Goal: Find contact information: Find contact information

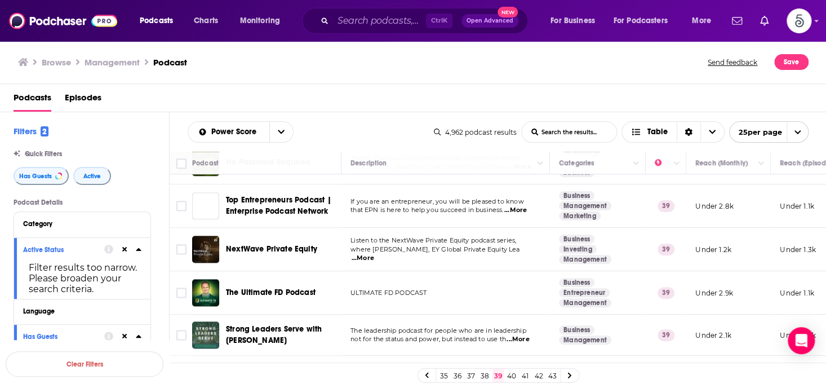
scroll to position [675, 0]
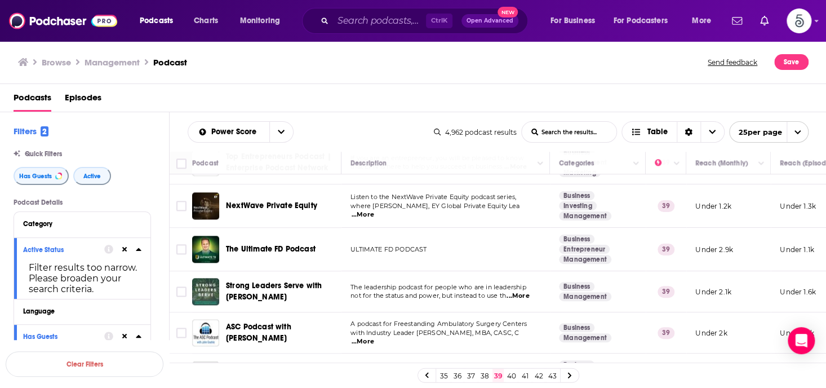
click at [524, 292] on span "...More" at bounding box center [518, 295] width 23 height 9
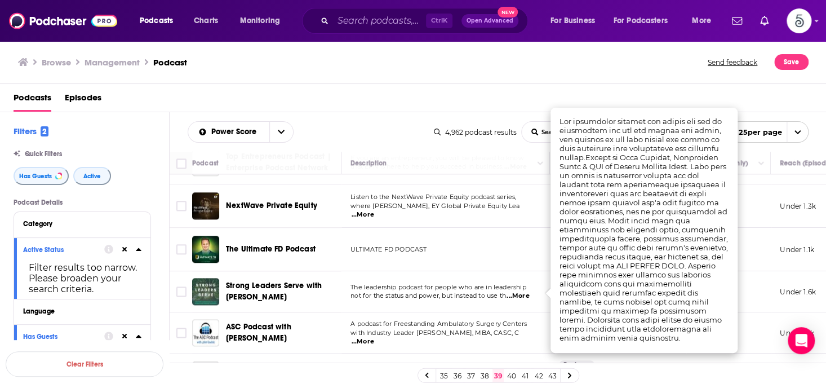
click at [524, 292] on span "...More" at bounding box center [518, 295] width 23 height 9
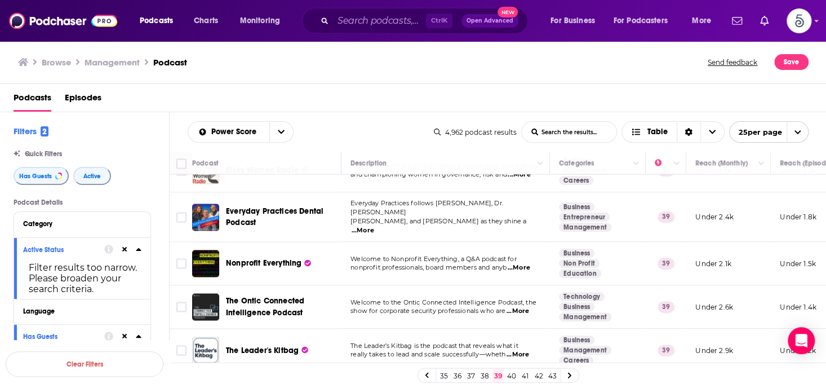
scroll to position [886, 0]
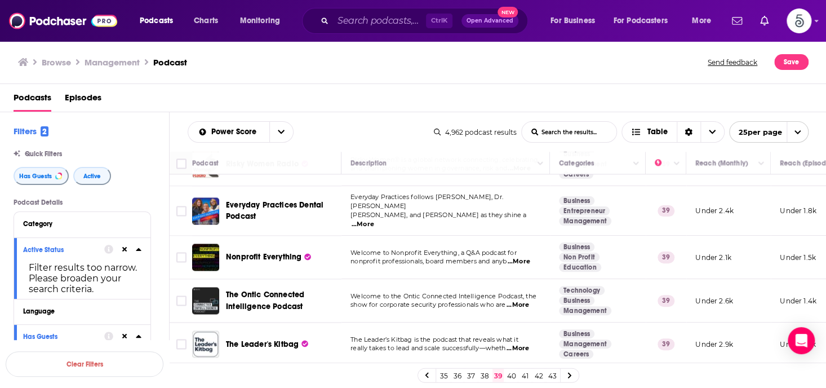
click at [524, 344] on span "...More" at bounding box center [518, 348] width 23 height 9
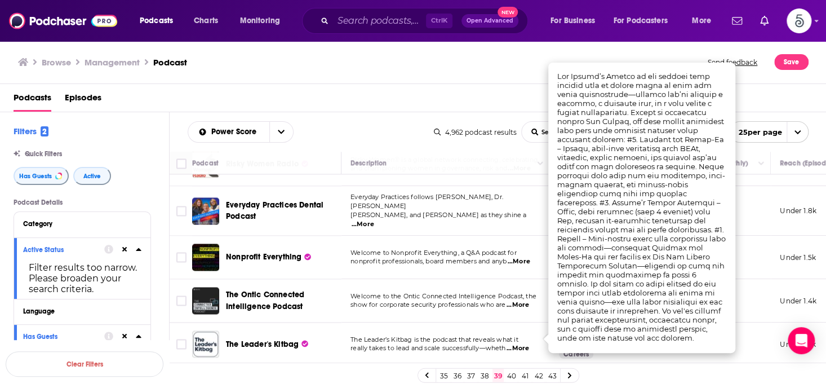
click at [524, 344] on span "...More" at bounding box center [518, 348] width 23 height 9
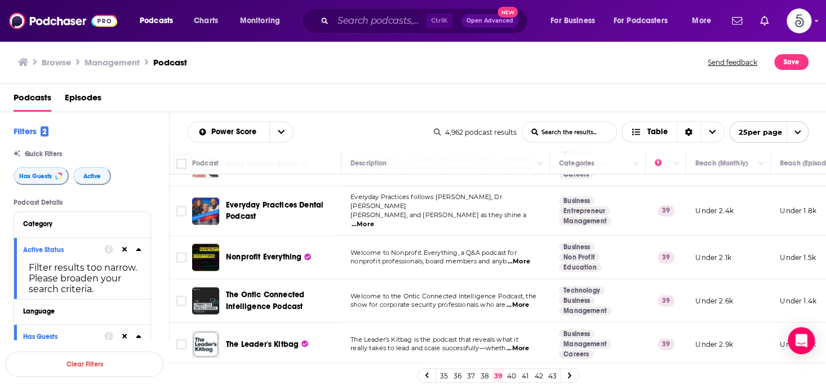
click at [525, 344] on span "...More" at bounding box center [518, 348] width 23 height 9
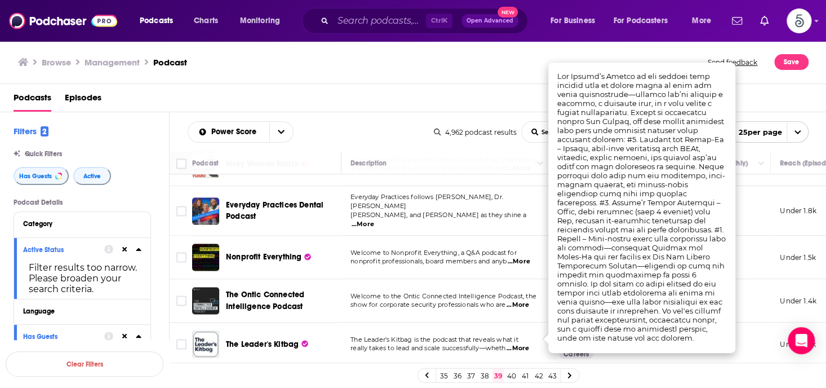
click at [525, 344] on span "...More" at bounding box center [518, 348] width 23 height 9
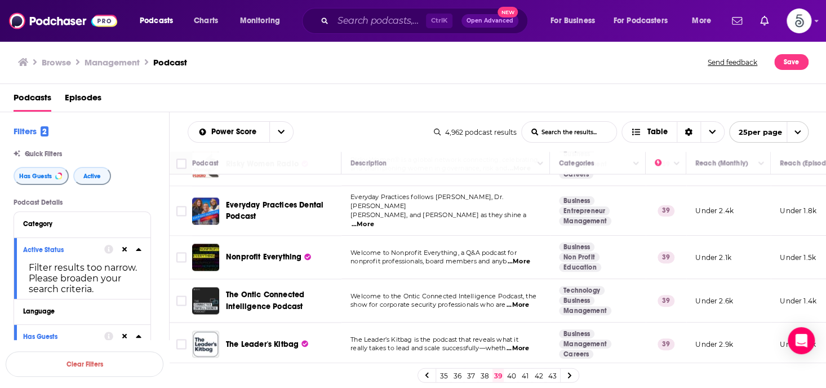
click at [513, 370] on link "40" at bounding box center [511, 376] width 11 height 14
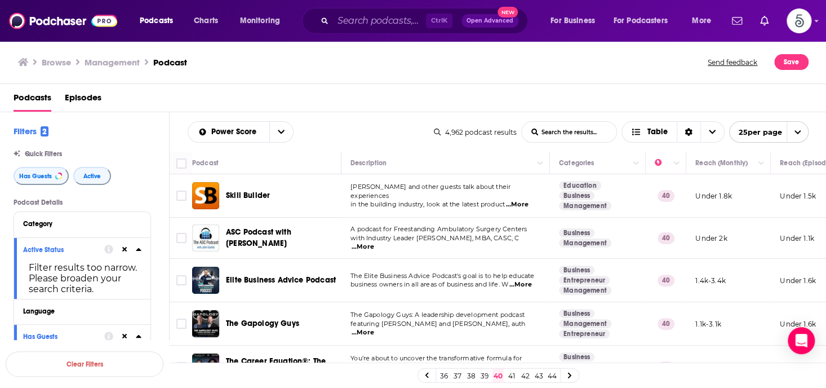
click at [521, 286] on span "...More" at bounding box center [520, 284] width 23 height 9
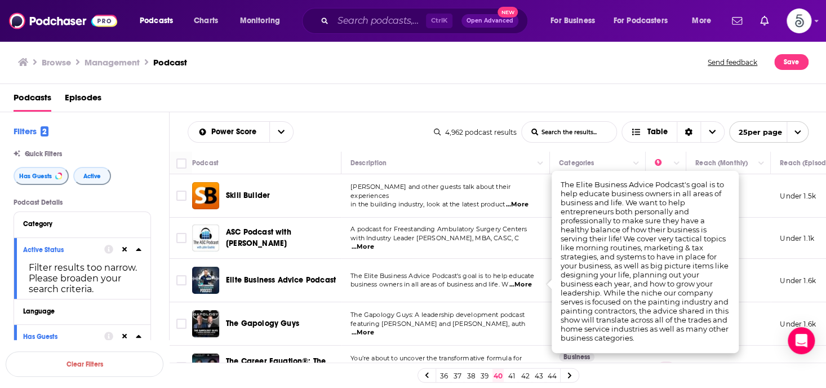
click at [521, 286] on span "...More" at bounding box center [520, 284] width 23 height 9
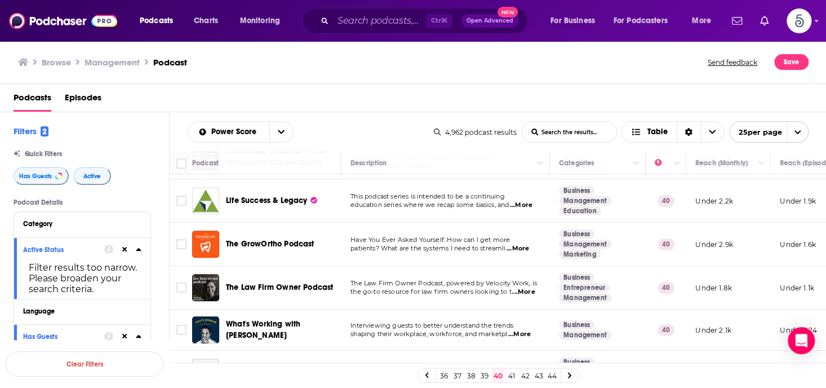
scroll to position [248, 0]
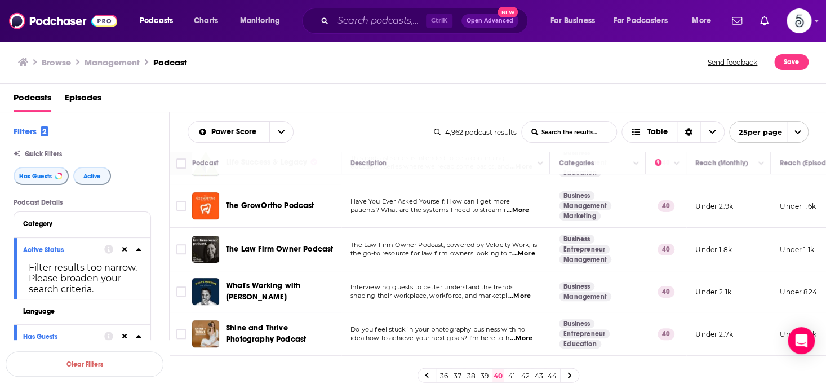
click at [522, 295] on span "...More" at bounding box center [519, 295] width 23 height 9
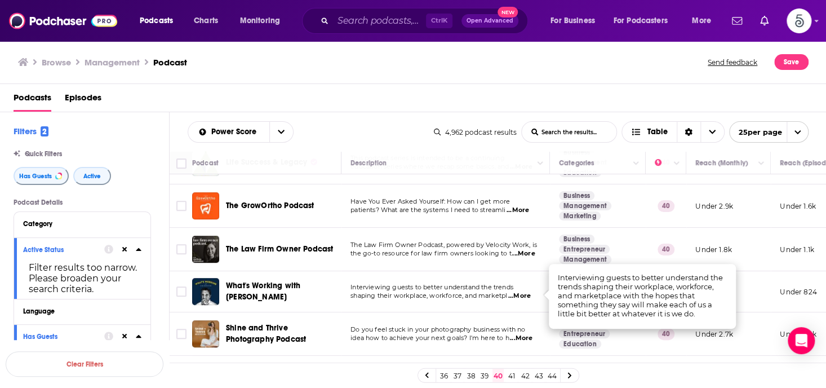
click at [522, 295] on span "...More" at bounding box center [519, 295] width 23 height 9
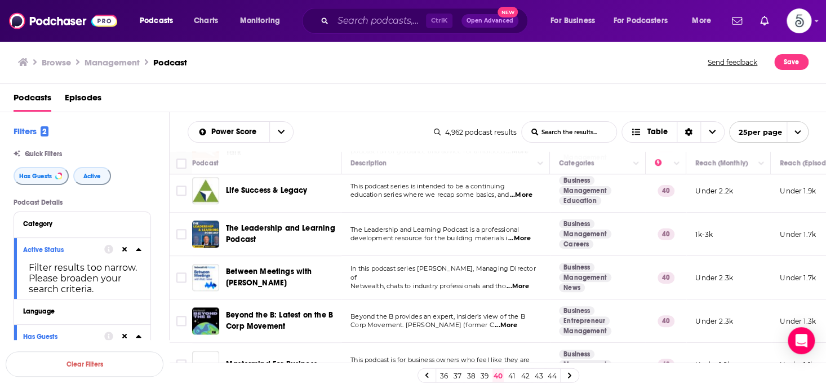
scroll to position [609, 0]
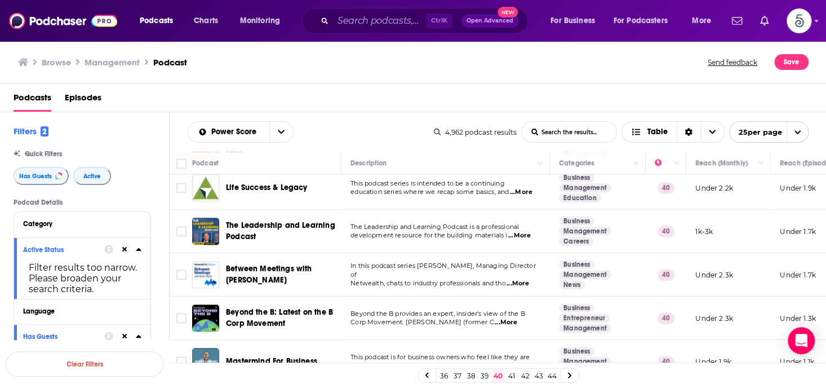
click at [524, 279] on span "...More" at bounding box center [518, 283] width 23 height 9
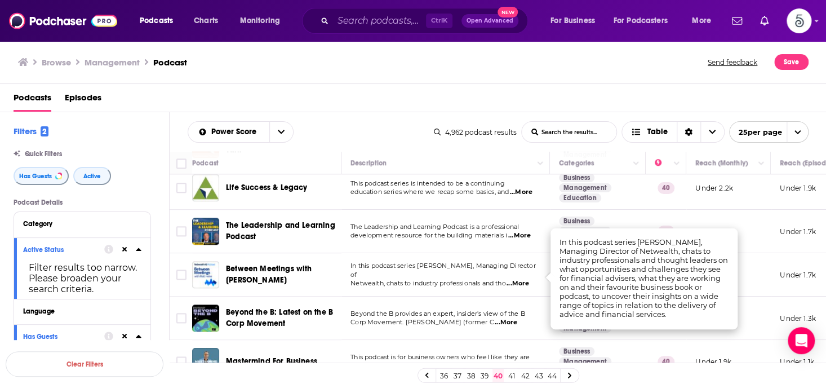
click at [524, 279] on span "...More" at bounding box center [518, 283] width 23 height 9
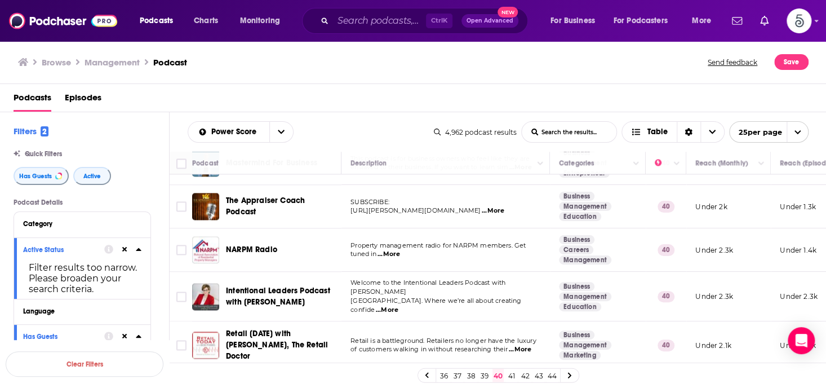
scroll to position [811, 0]
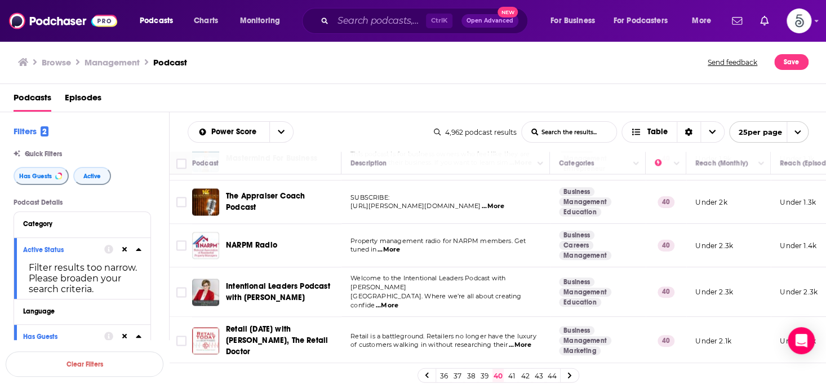
click at [398, 301] on span "...More" at bounding box center [387, 305] width 23 height 9
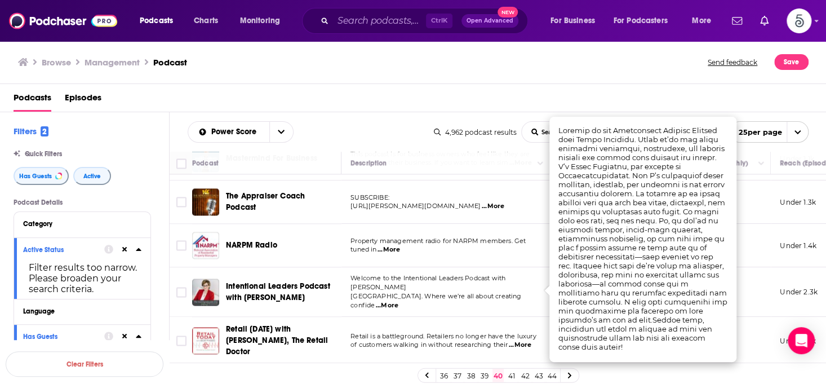
click at [398, 301] on span "...More" at bounding box center [387, 305] width 23 height 9
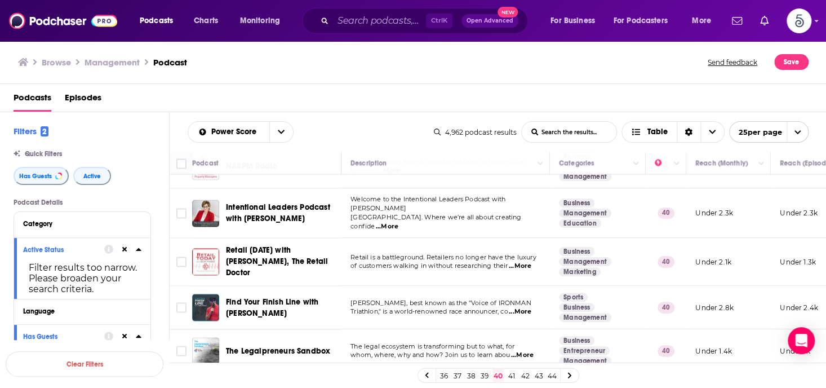
scroll to position [893, 0]
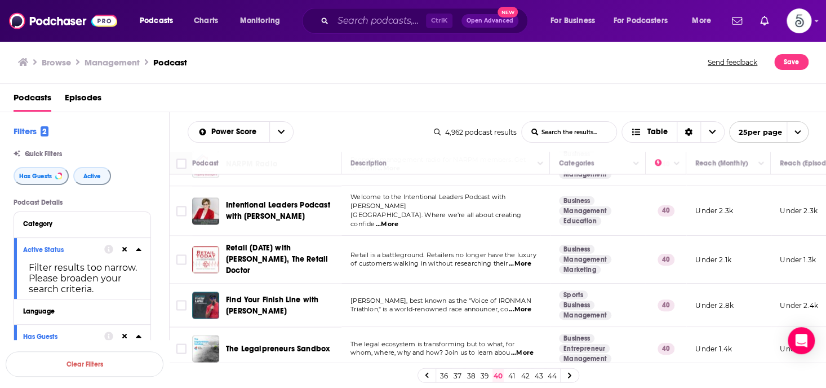
click at [522, 305] on span "...More" at bounding box center [520, 309] width 23 height 9
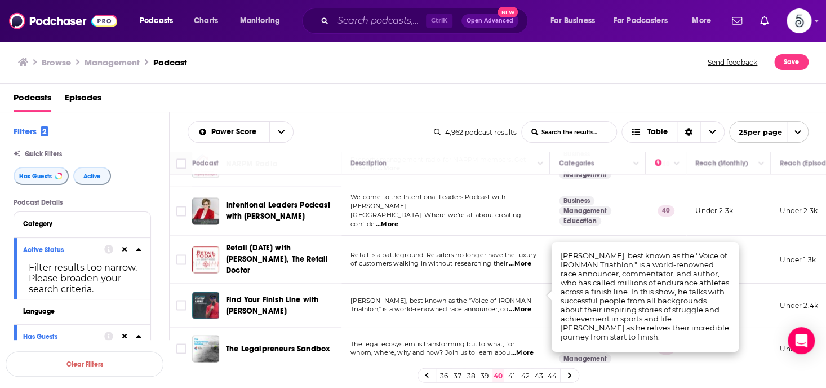
click at [522, 305] on span "...More" at bounding box center [520, 309] width 23 height 9
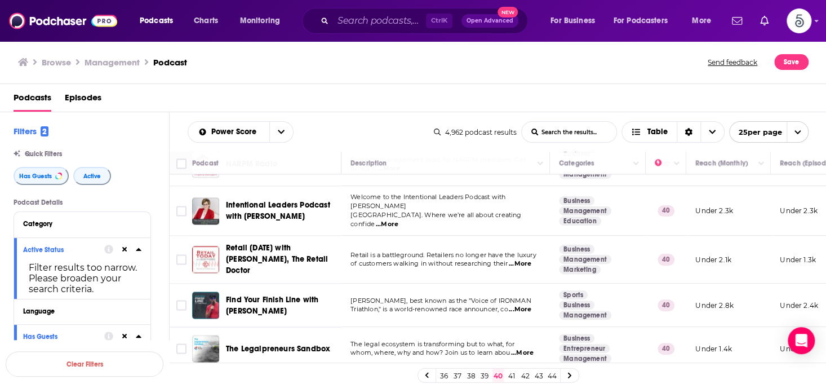
click at [522, 305] on span "...More" at bounding box center [520, 309] width 23 height 9
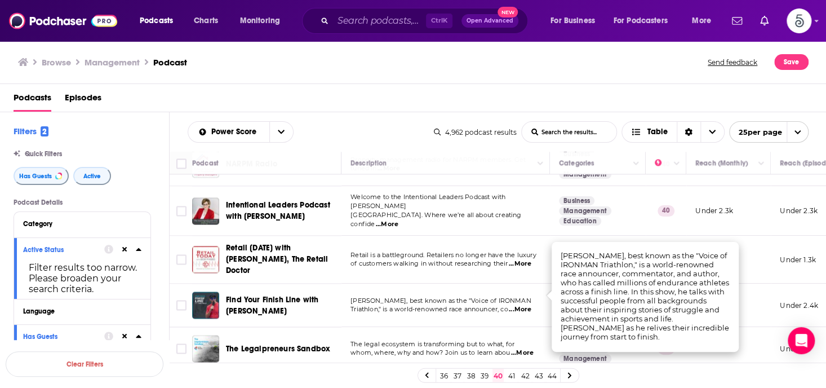
click at [522, 305] on span "...More" at bounding box center [520, 309] width 23 height 9
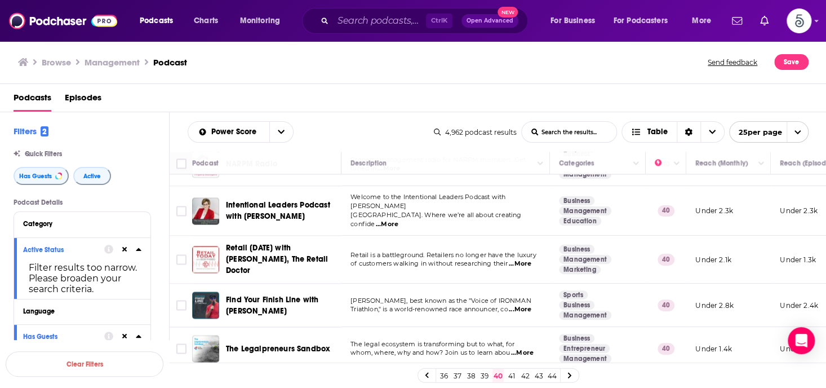
click at [509, 375] on link "41" at bounding box center [511, 376] width 11 height 14
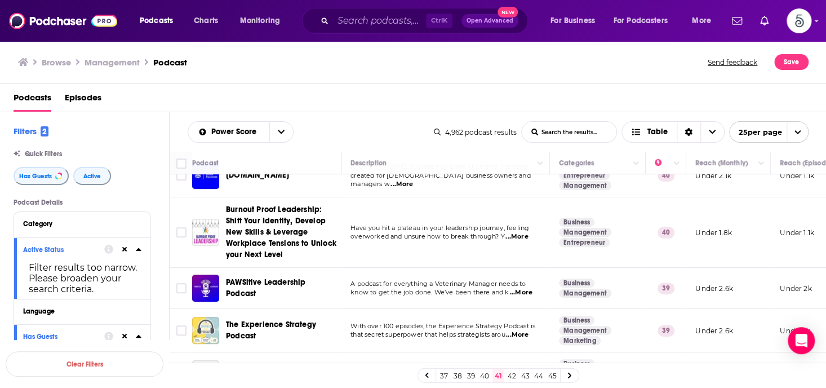
scroll to position [370, 0]
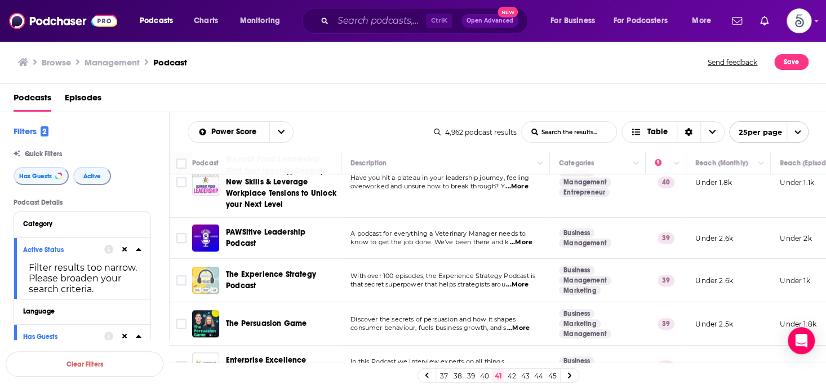
click at [522, 281] on span "...More" at bounding box center [517, 284] width 23 height 9
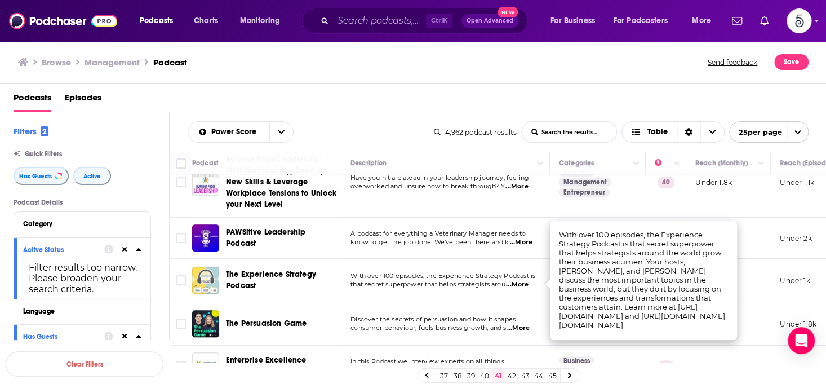
click at [522, 281] on span "...More" at bounding box center [517, 284] width 23 height 9
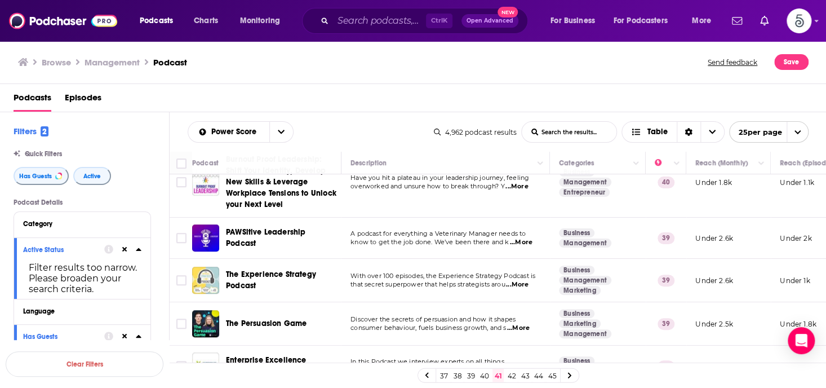
click at [525, 325] on span "...More" at bounding box center [518, 327] width 23 height 9
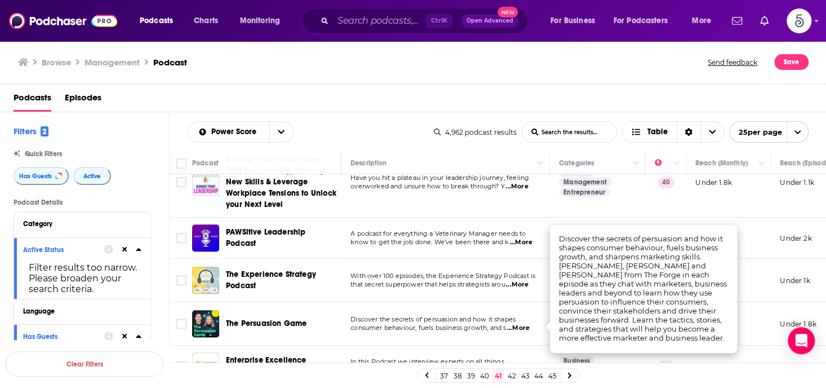
click at [525, 325] on span "...More" at bounding box center [518, 327] width 23 height 9
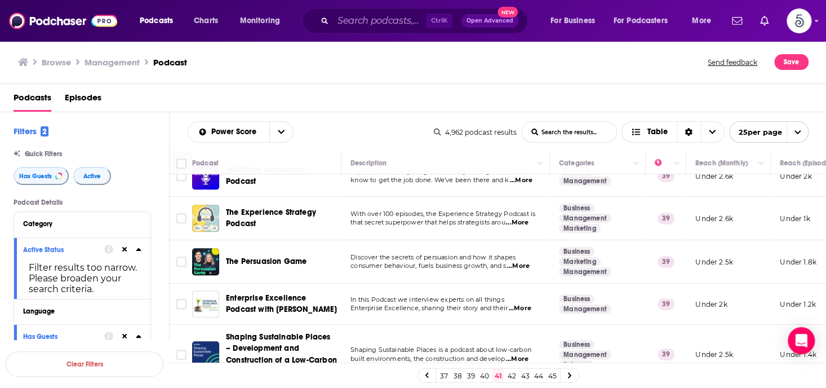
scroll to position [457, 0]
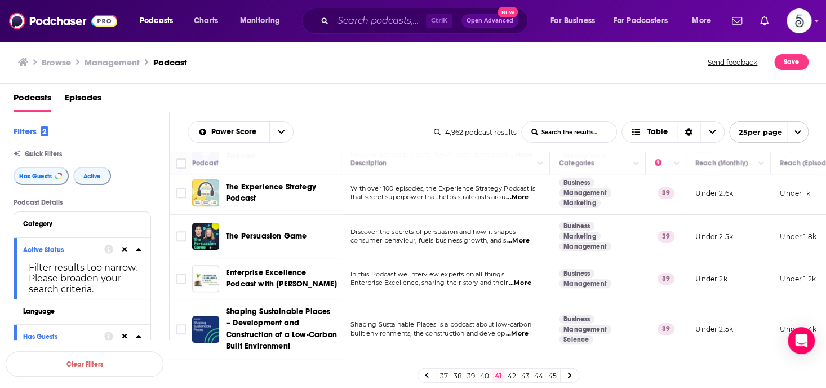
click at [524, 281] on span "...More" at bounding box center [519, 282] width 23 height 9
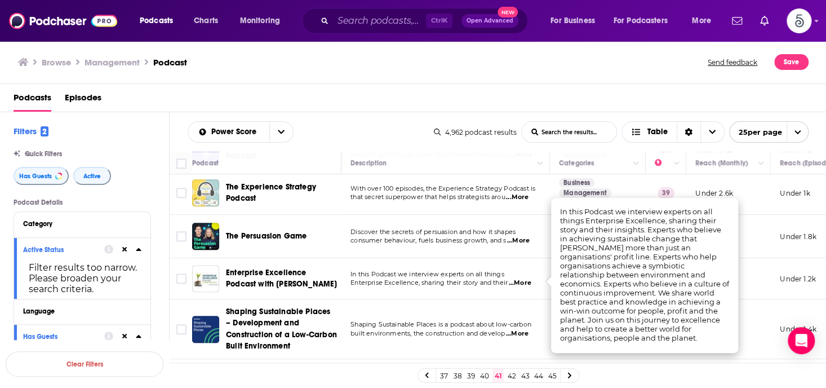
click at [524, 281] on span "...More" at bounding box center [519, 282] width 23 height 9
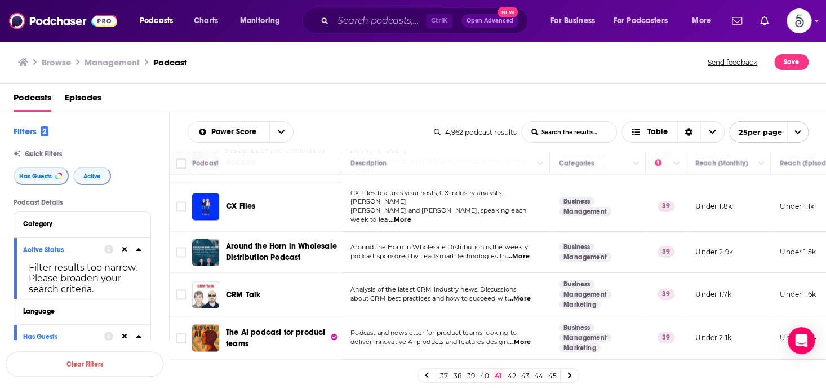
scroll to position [929, 0]
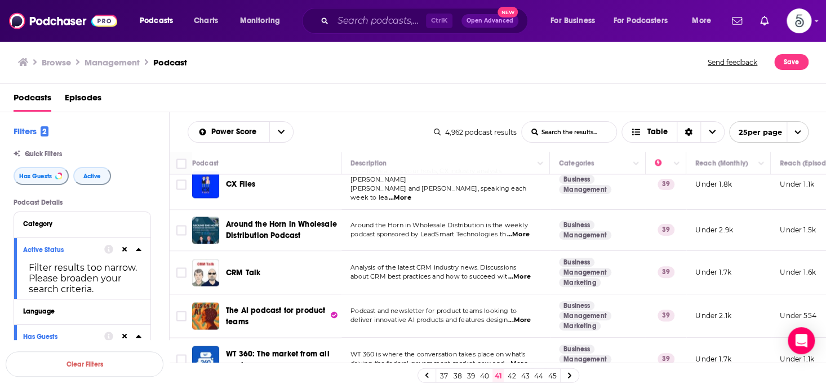
click at [509, 371] on link "42" at bounding box center [511, 376] width 11 height 14
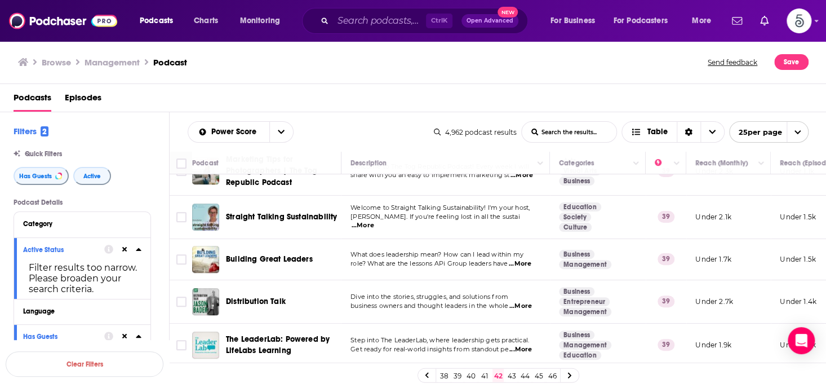
scroll to position [342, 0]
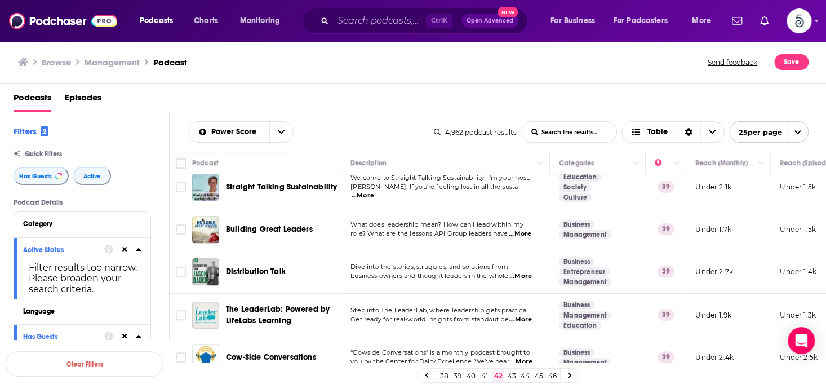
click at [523, 315] on span "...More" at bounding box center [520, 319] width 23 height 9
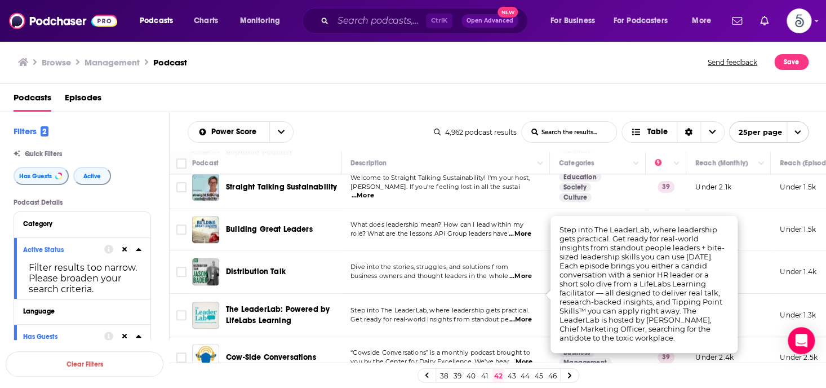
click at [523, 315] on span "...More" at bounding box center [520, 319] width 23 height 9
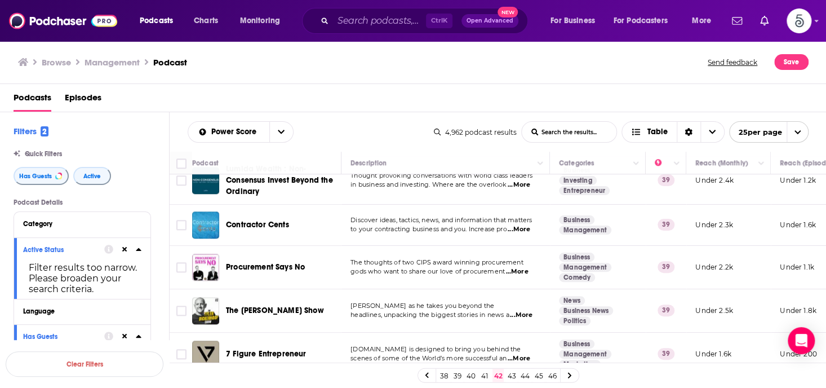
scroll to position [575, 0]
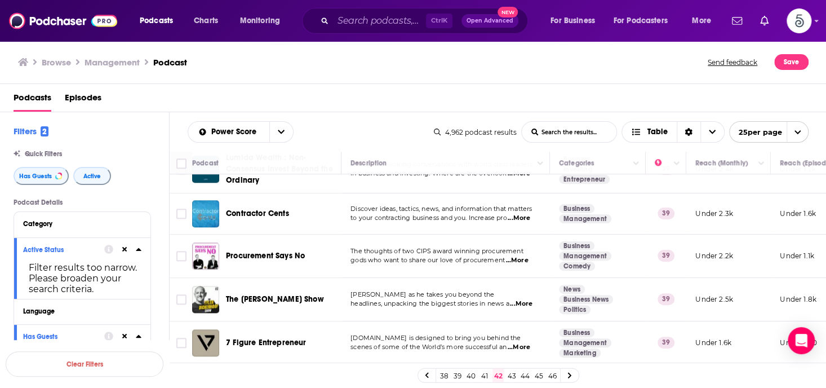
click at [524, 299] on span "...More" at bounding box center [521, 303] width 23 height 9
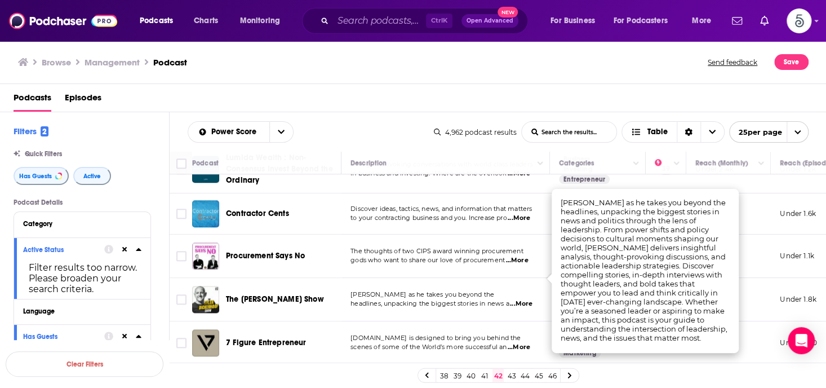
click at [524, 299] on span "...More" at bounding box center [521, 303] width 23 height 9
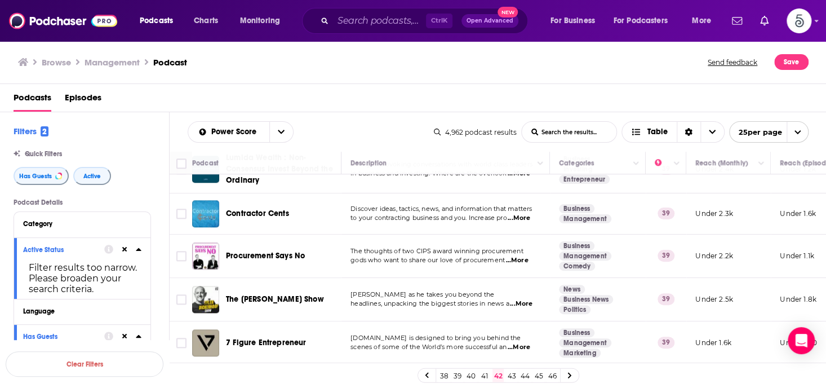
click at [524, 299] on span "...More" at bounding box center [521, 303] width 23 height 9
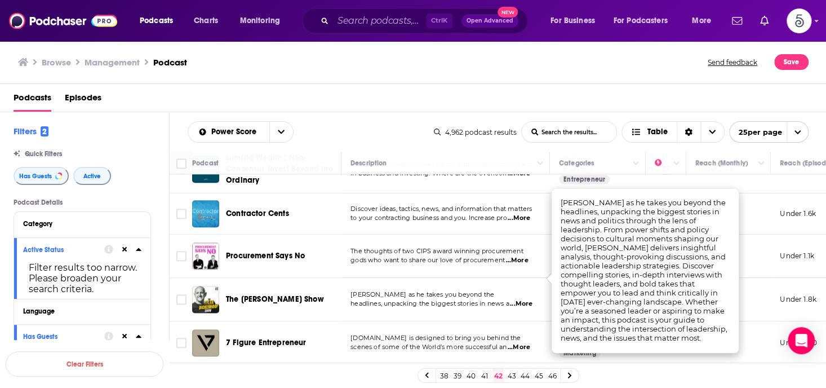
click at [524, 299] on span "...More" at bounding box center [521, 303] width 23 height 9
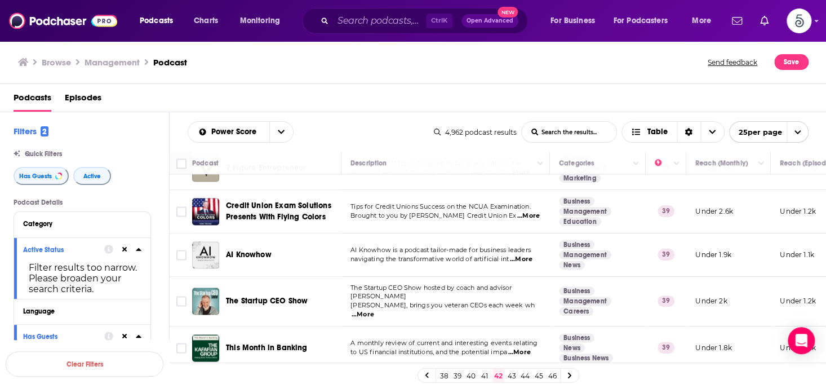
scroll to position [780, 0]
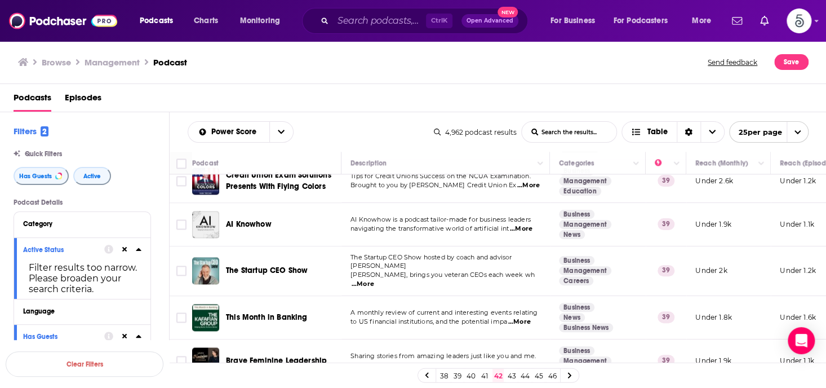
click at [374, 280] on span "...More" at bounding box center [363, 284] width 23 height 9
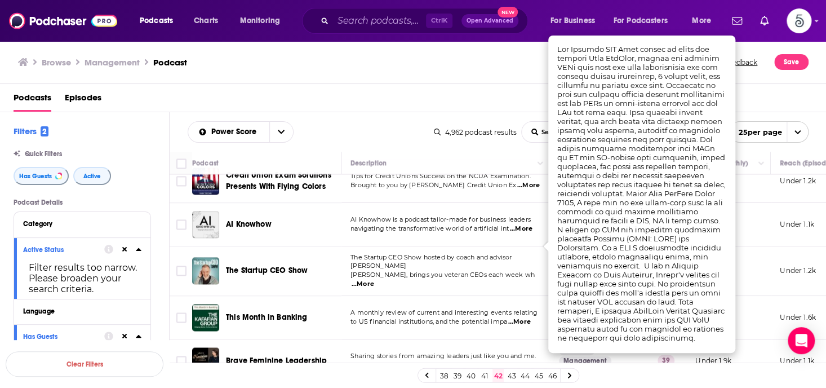
click at [374, 280] on span "...More" at bounding box center [363, 284] width 23 height 9
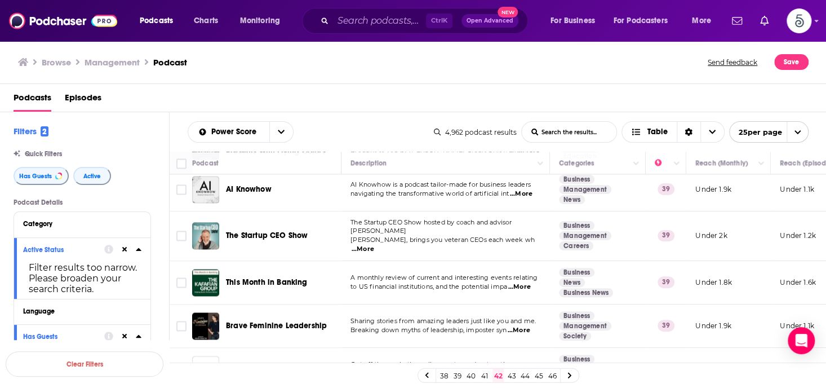
scroll to position [836, 0]
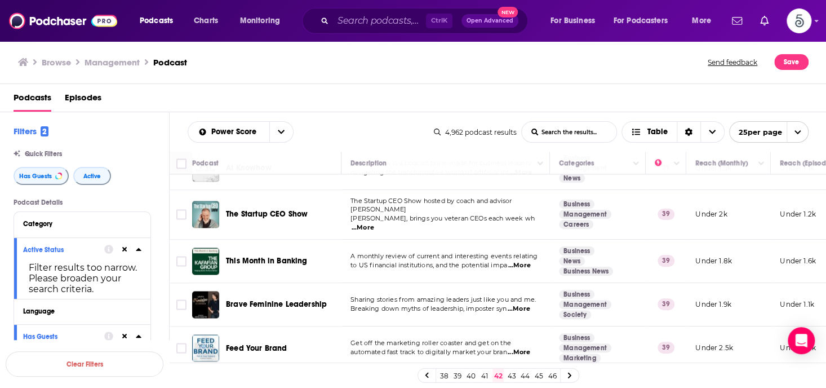
click at [518, 304] on span "...More" at bounding box center [519, 308] width 23 height 9
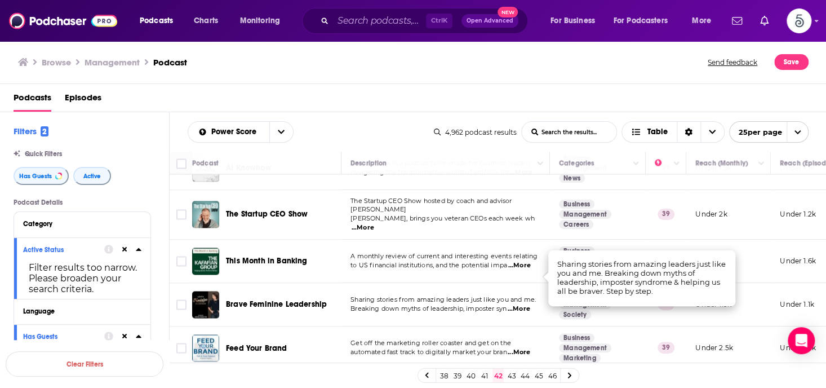
click at [518, 304] on span "...More" at bounding box center [519, 308] width 23 height 9
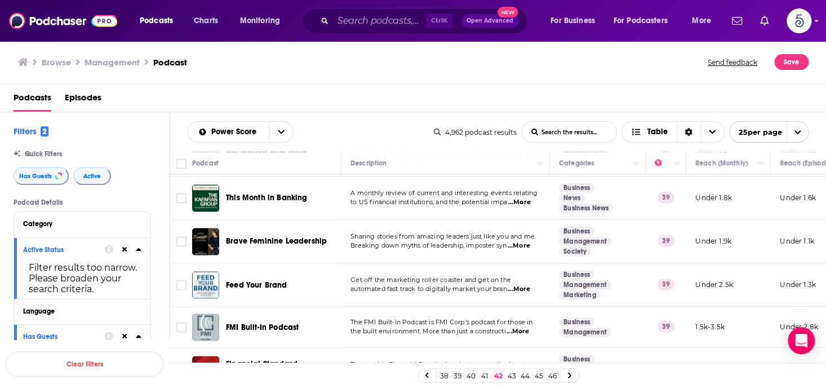
scroll to position [902, 0]
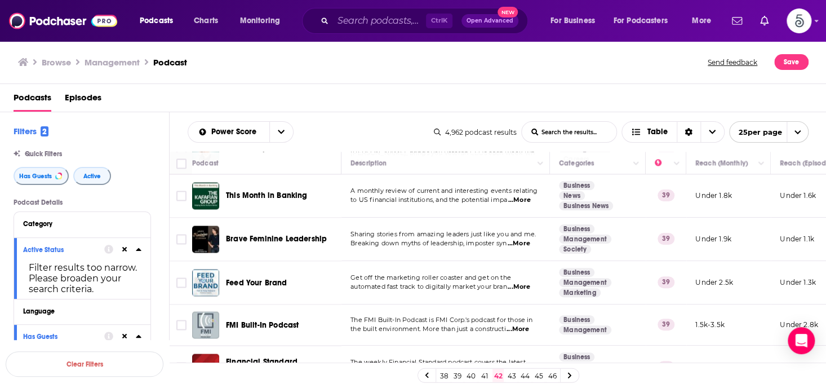
click at [509, 371] on link "43" at bounding box center [511, 376] width 11 height 14
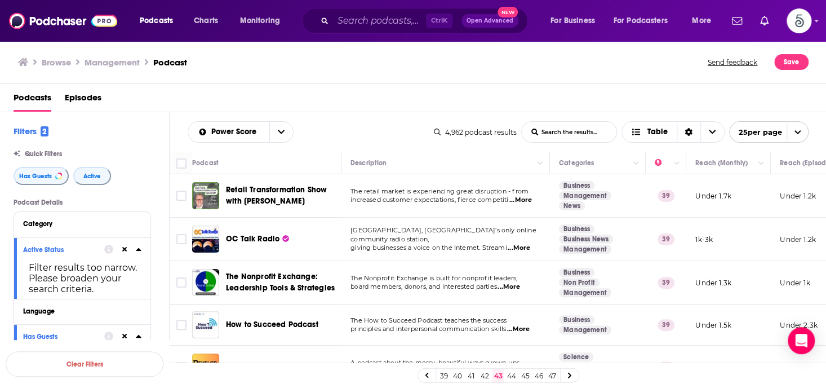
scroll to position [49, 0]
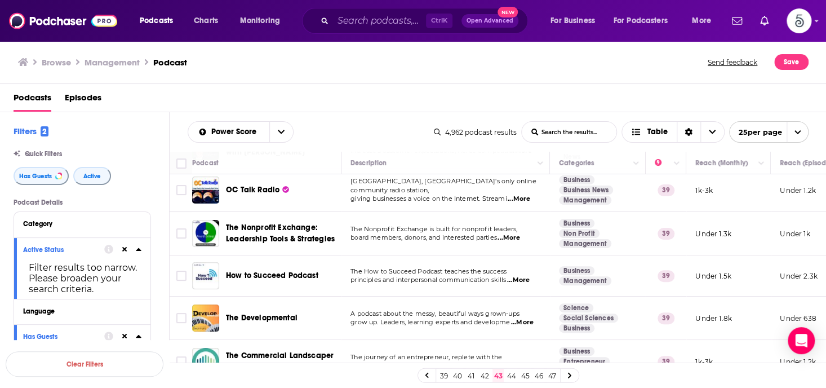
click at [525, 276] on span "...More" at bounding box center [518, 280] width 23 height 9
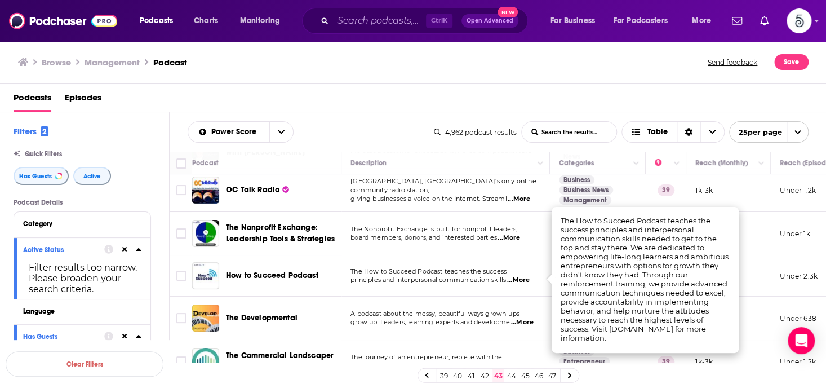
click at [525, 276] on span "...More" at bounding box center [518, 280] width 23 height 9
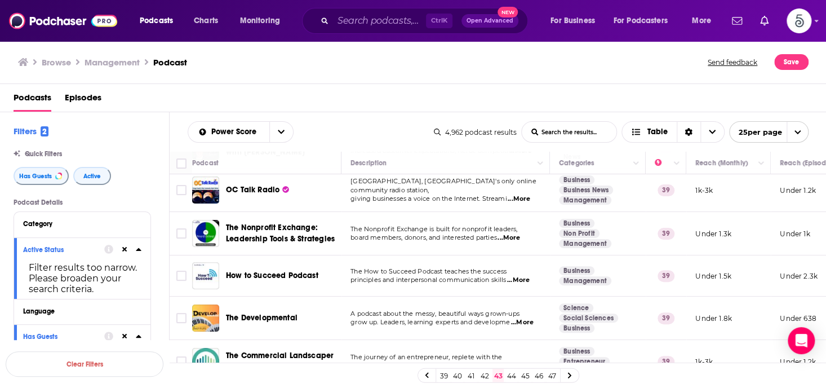
click at [527, 322] on span "...More" at bounding box center [522, 322] width 23 height 9
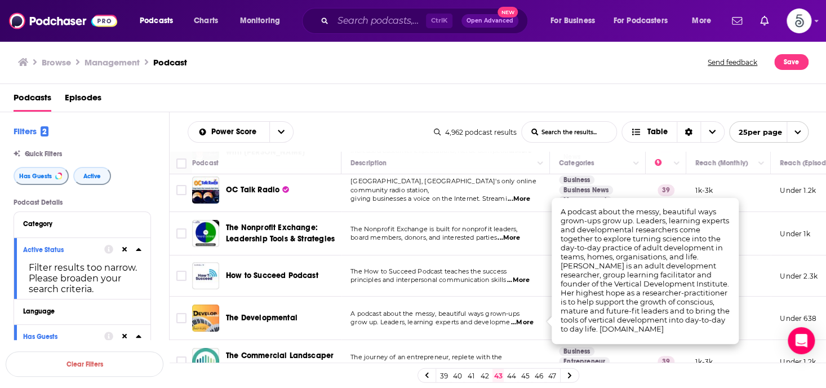
click at [527, 322] on span "...More" at bounding box center [522, 322] width 23 height 9
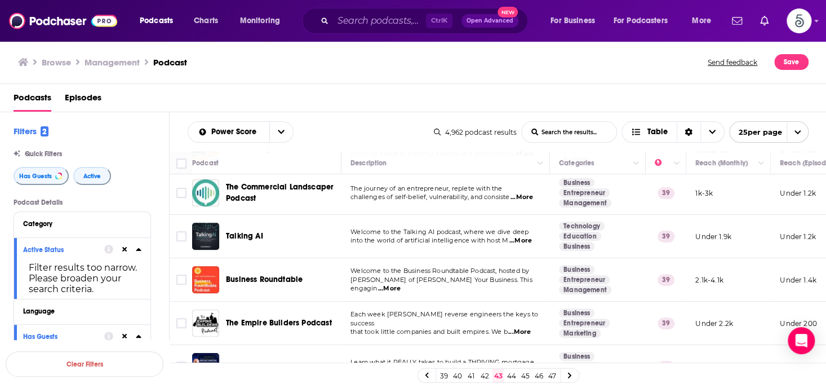
scroll to position [237, 0]
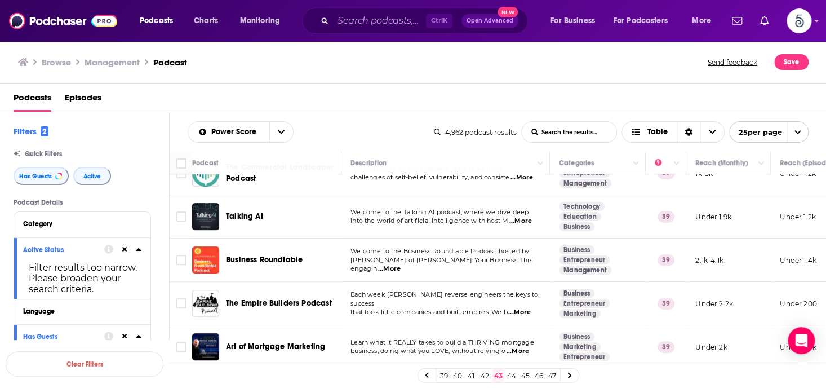
click at [401, 264] on span "...More" at bounding box center [389, 268] width 23 height 9
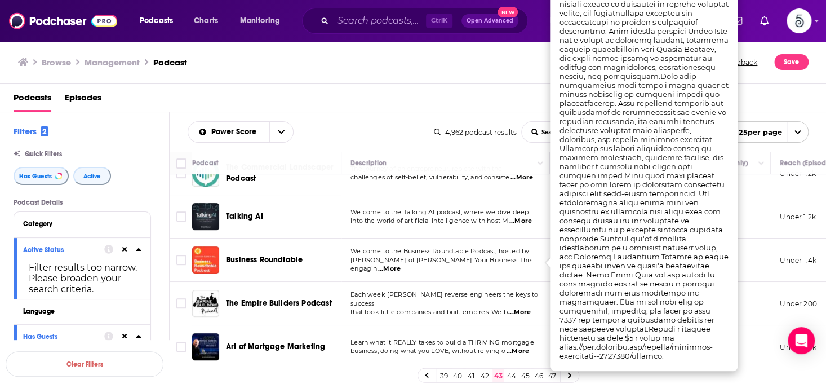
click at [401, 264] on span "...More" at bounding box center [389, 268] width 23 height 9
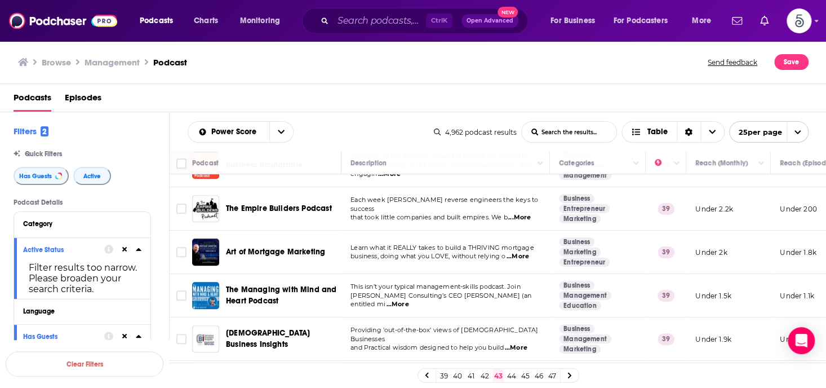
scroll to position [361, 0]
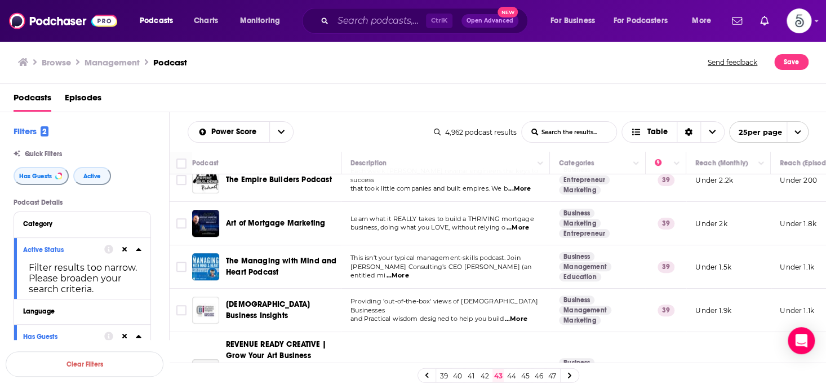
click at [409, 271] on span "...More" at bounding box center [397, 275] width 23 height 9
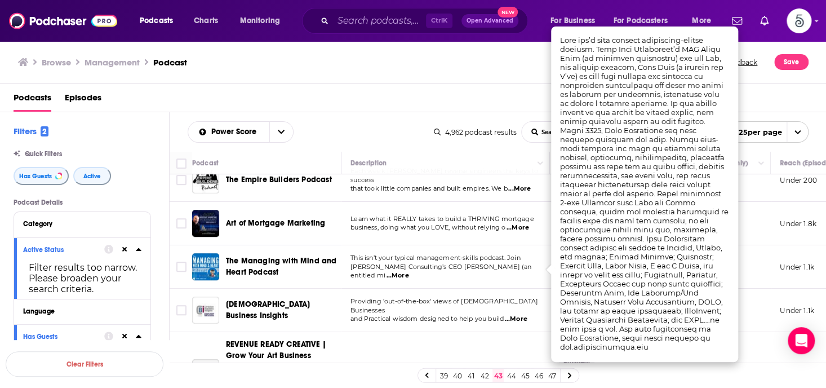
click at [409, 271] on span "...More" at bounding box center [397, 275] width 23 height 9
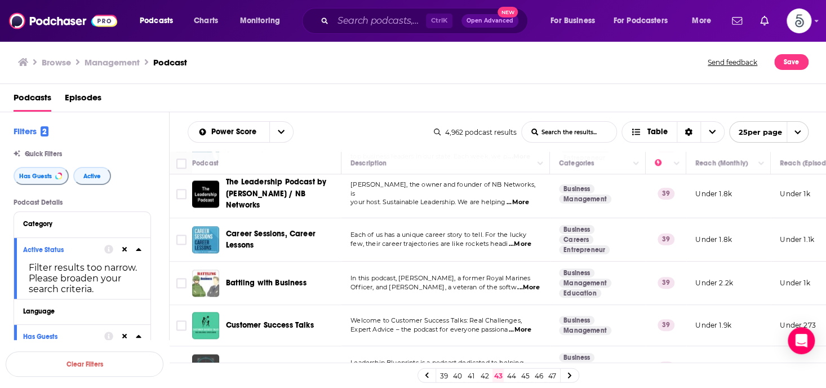
scroll to position [671, 0]
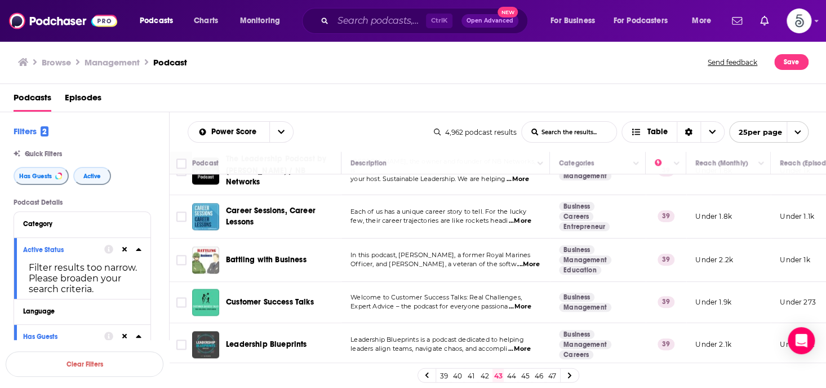
click at [519, 260] on span "...More" at bounding box center [528, 264] width 23 height 9
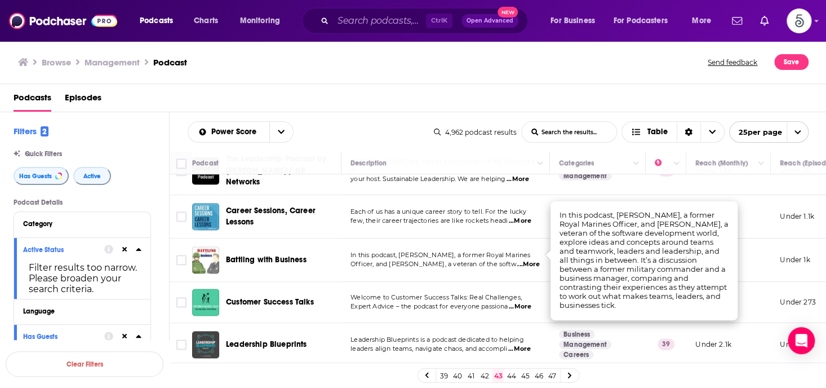
click at [519, 260] on span "...More" at bounding box center [528, 264] width 23 height 9
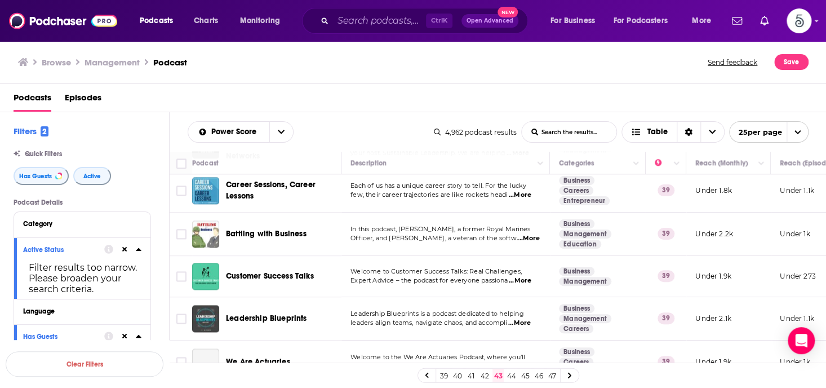
scroll to position [712, 0]
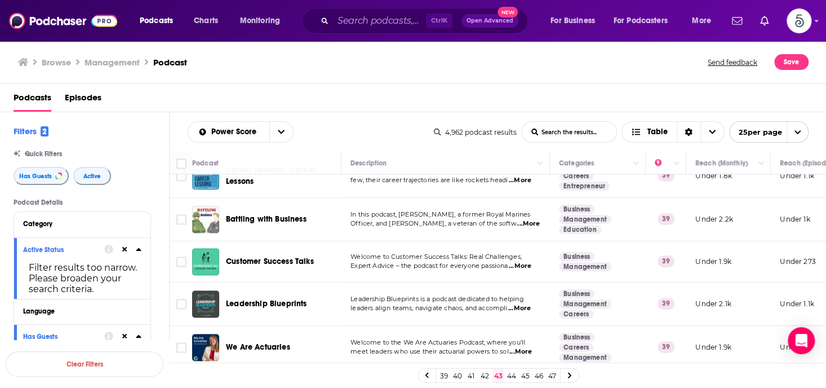
click at [522, 304] on span "...More" at bounding box center [519, 308] width 23 height 9
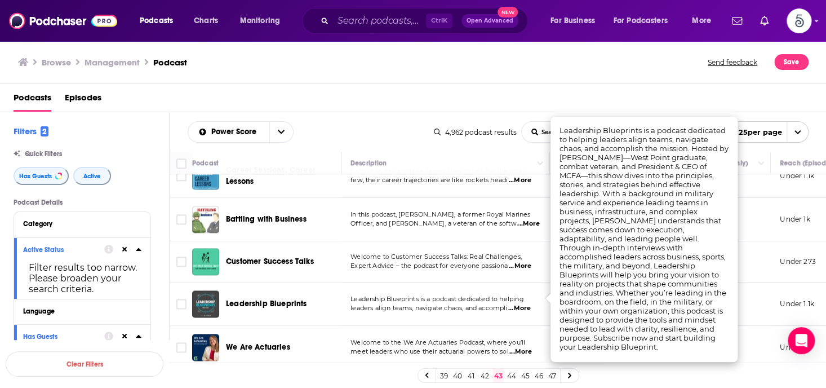
click at [522, 304] on span "...More" at bounding box center [519, 308] width 23 height 9
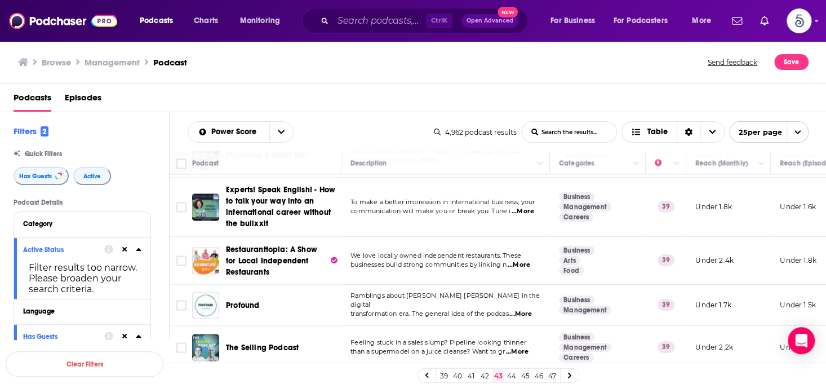
scroll to position [949, 0]
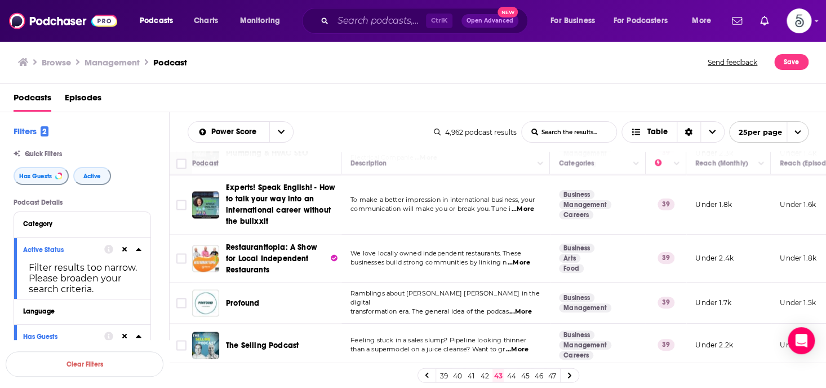
click at [523, 307] on span "...More" at bounding box center [520, 311] width 23 height 9
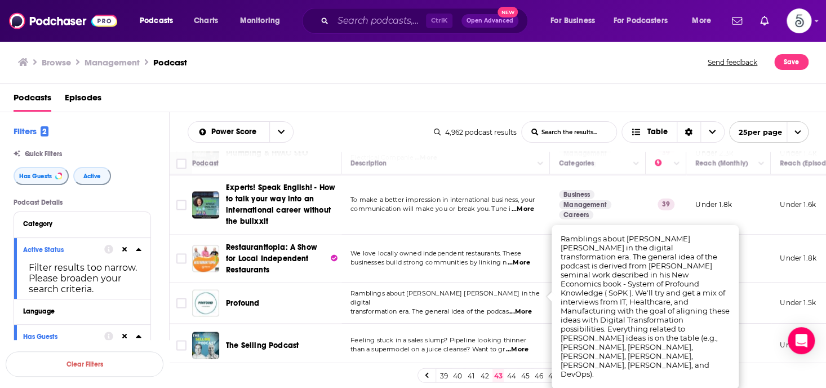
click at [523, 307] on span "...More" at bounding box center [520, 311] width 23 height 9
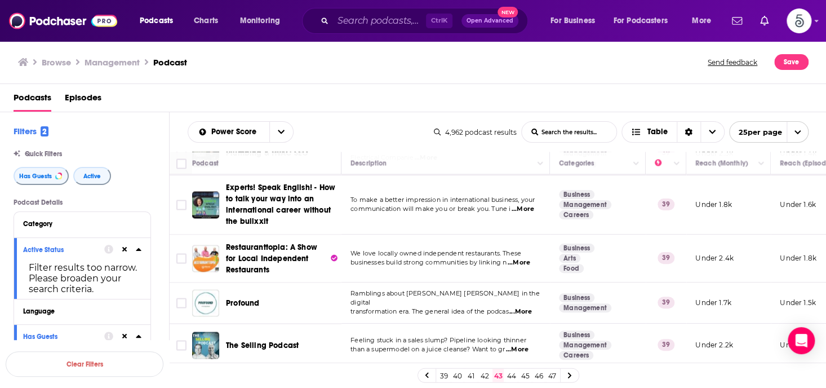
click at [512, 373] on link "44" at bounding box center [511, 376] width 11 height 14
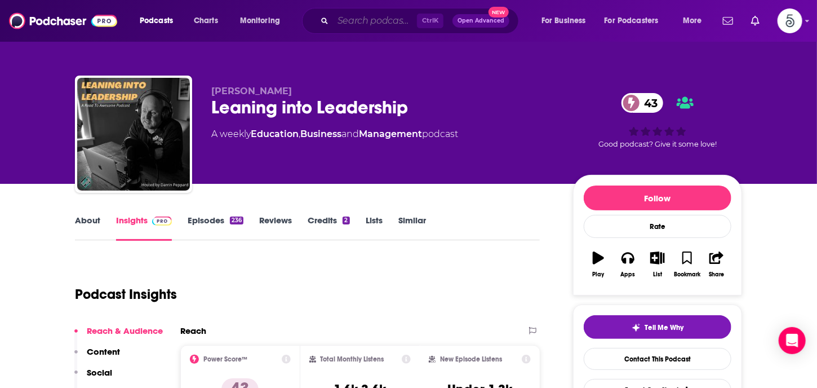
click at [348, 22] on input "Search podcasts, credits, & more..." at bounding box center [375, 21] width 84 height 18
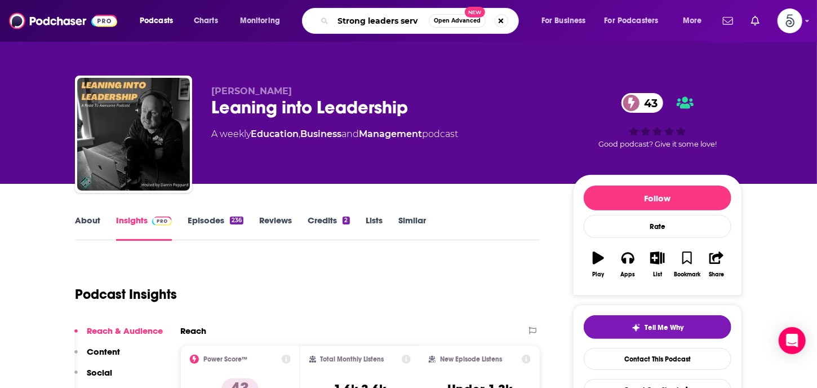
type input "Strong leaders serve"
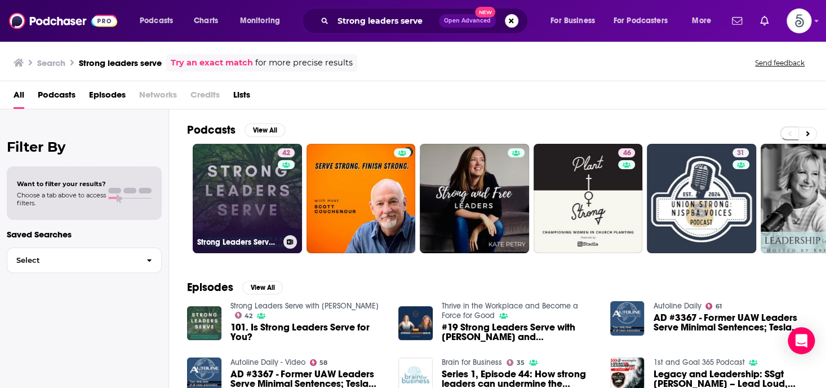
click at [218, 195] on link "42 Strong Leaders Serve with [PERSON_NAME]" at bounding box center [247, 198] width 109 height 109
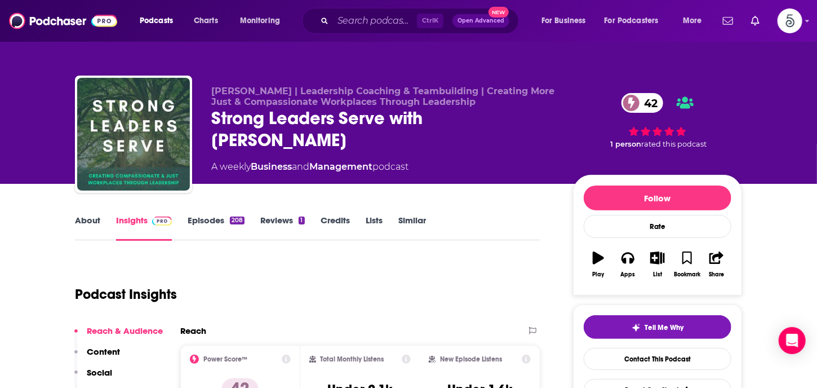
click at [214, 219] on link "Episodes 208" at bounding box center [216, 228] width 57 height 26
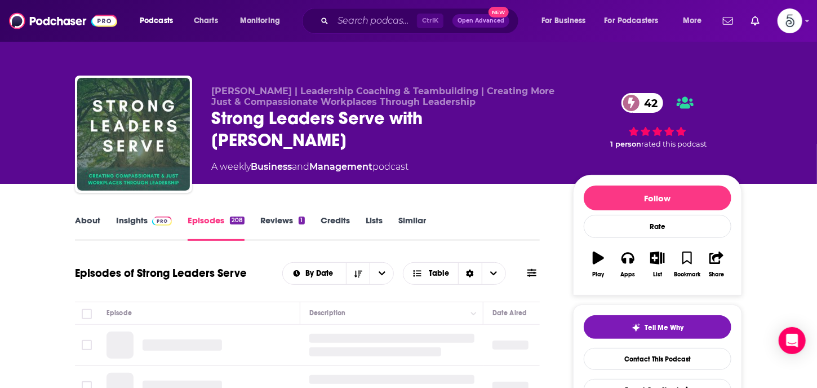
click at [209, 217] on link "Episodes 208" at bounding box center [216, 228] width 57 height 26
click at [211, 217] on link "Episodes 208" at bounding box center [216, 228] width 57 height 26
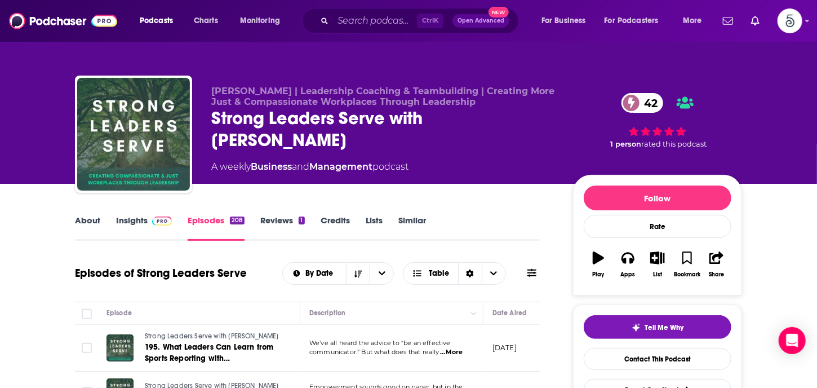
click at [132, 218] on link "Insights" at bounding box center [144, 228] width 56 height 26
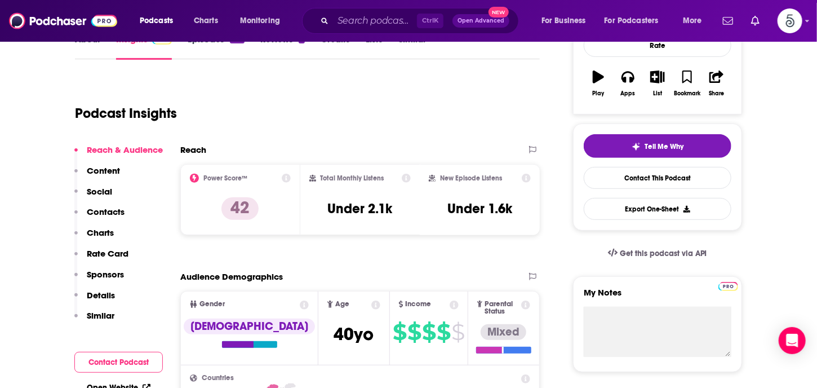
scroll to position [189, 0]
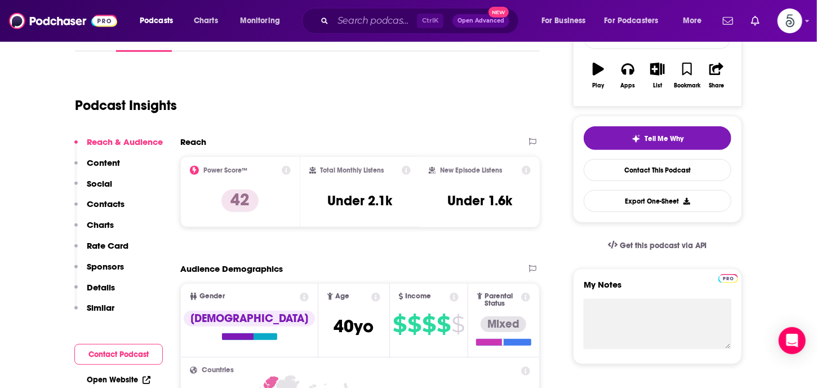
click at [108, 205] on p "Contacts" at bounding box center [106, 203] width 38 height 11
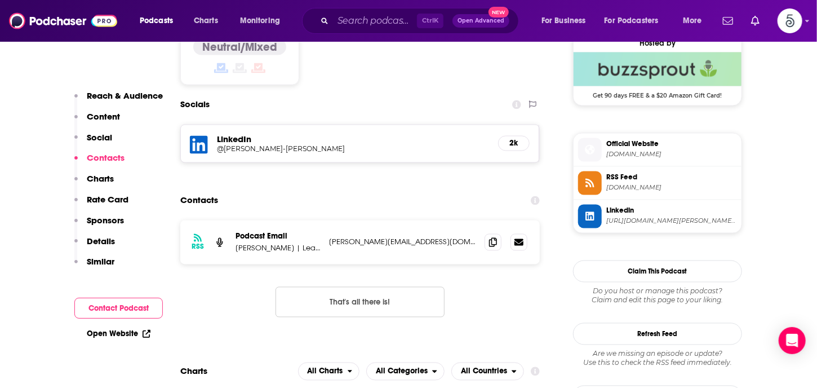
scroll to position [929, 0]
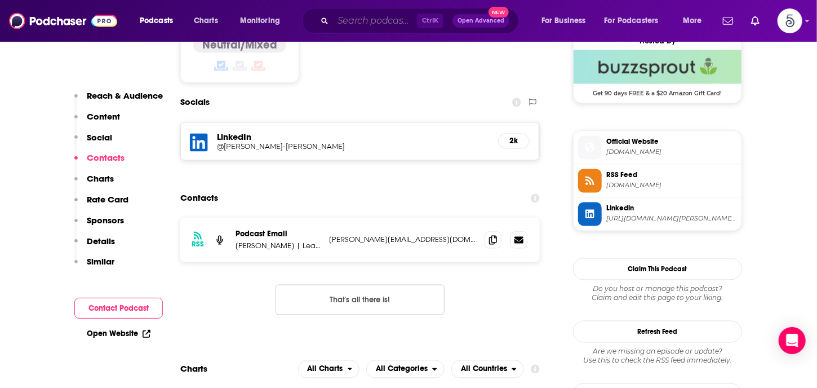
click at [345, 26] on input "Search podcasts, credits, & more..." at bounding box center [375, 21] width 84 height 18
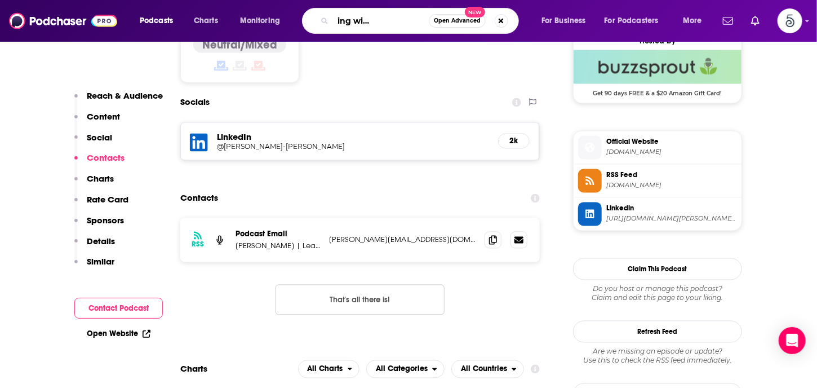
type input "What's working with [PERSON_NAME]"
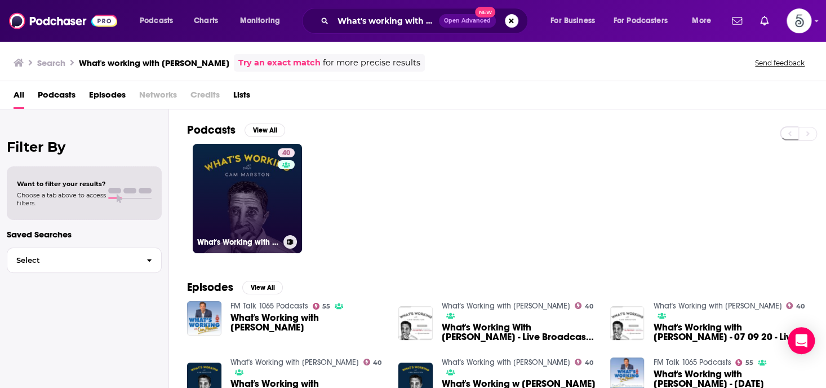
click at [263, 189] on link "40 What's Working with [PERSON_NAME]" at bounding box center [247, 198] width 109 height 109
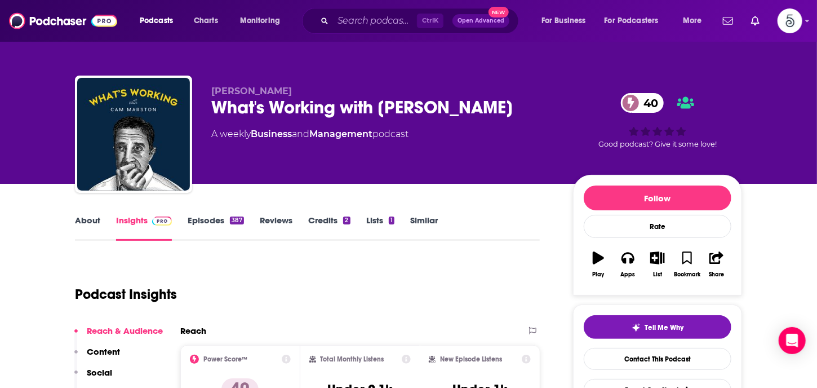
click at [137, 218] on link "Insights" at bounding box center [144, 228] width 56 height 26
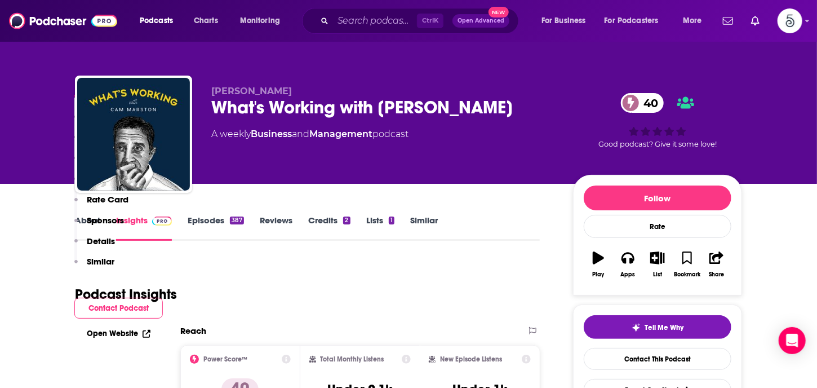
scroll to position [228, 0]
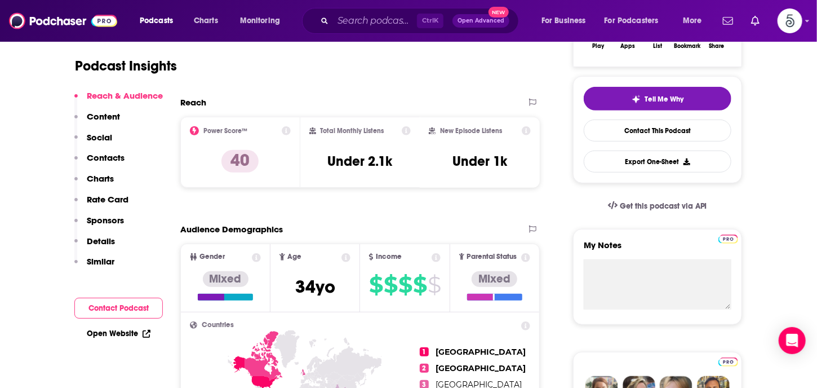
click at [109, 157] on p "Contacts" at bounding box center [106, 157] width 38 height 11
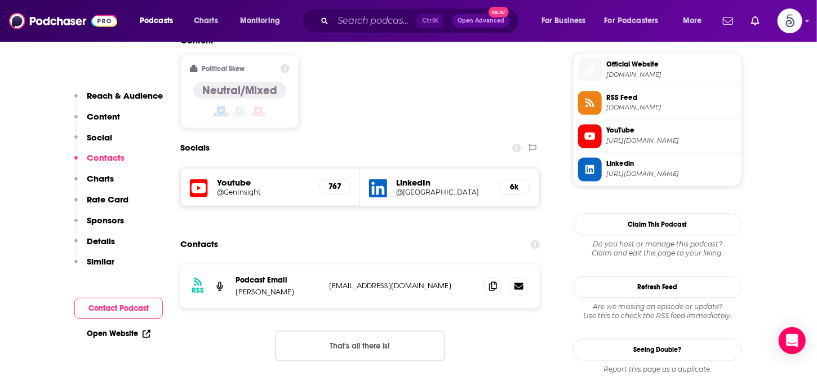
scroll to position [929, 0]
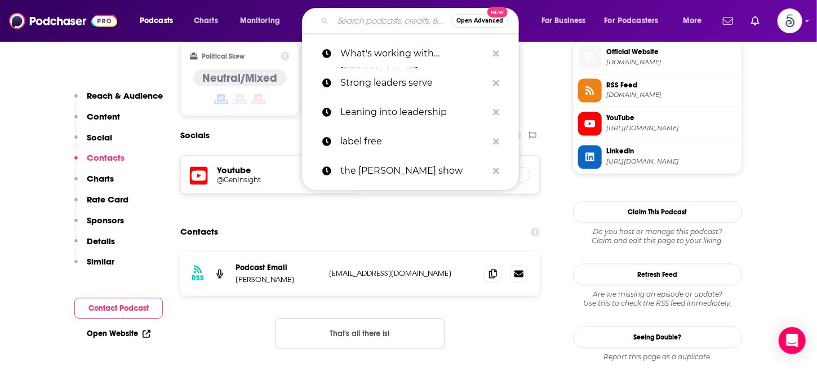
click at [351, 26] on input "Search podcasts, credits, & more..." at bounding box center [392, 21] width 118 height 18
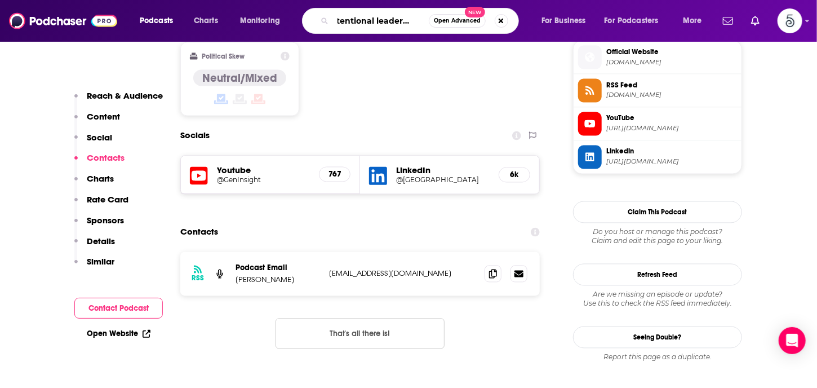
scroll to position [0, 15]
type input "Intentional leaders podcast"
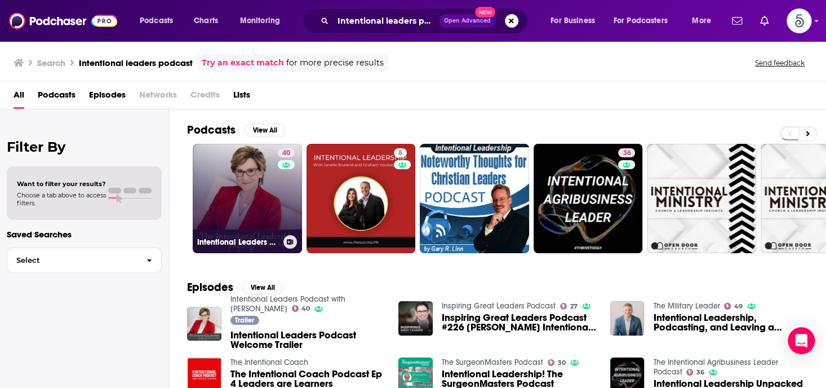
click at [244, 173] on link "40 Intentional Leaders Podcast with [PERSON_NAME]" at bounding box center [247, 198] width 109 height 109
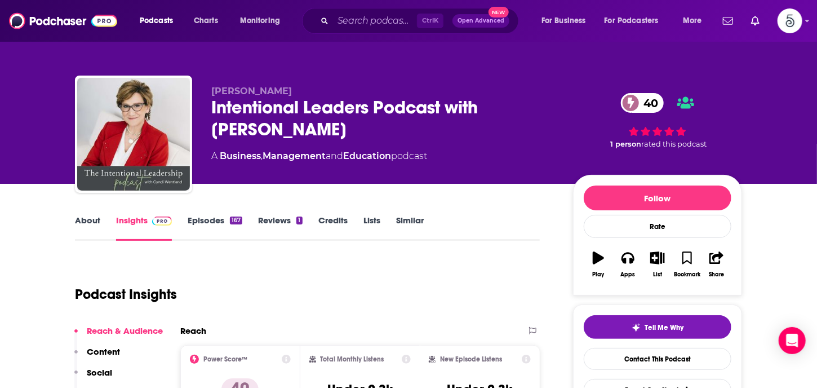
click at [210, 220] on link "Episodes 167" at bounding box center [215, 228] width 55 height 26
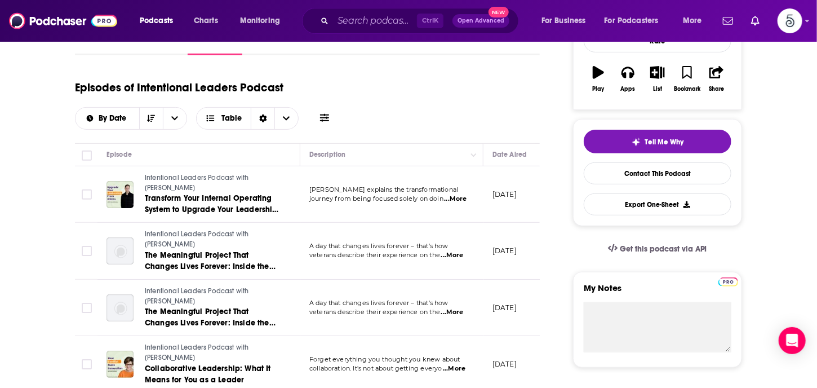
scroll to position [219, 0]
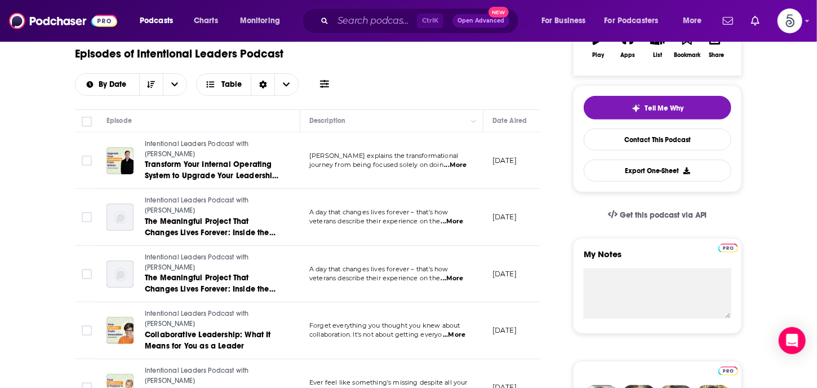
click at [463, 335] on span "...More" at bounding box center [454, 334] width 23 height 9
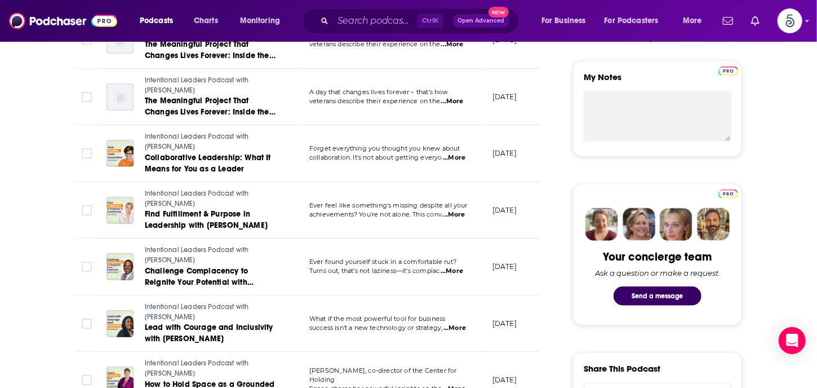
scroll to position [423, 0]
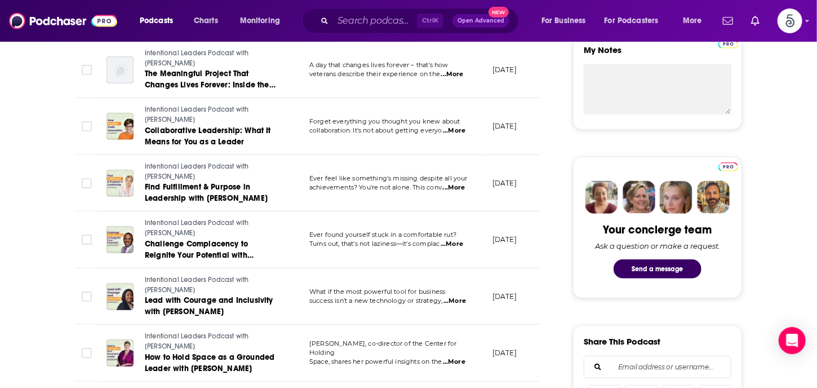
click at [459, 299] on span "...More" at bounding box center [454, 300] width 23 height 9
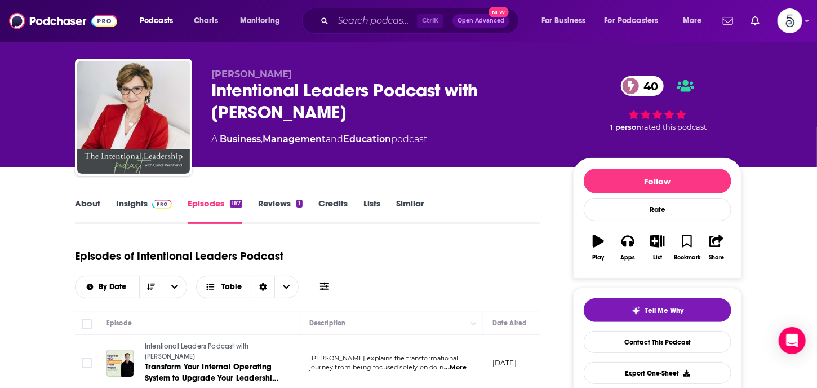
scroll to position [0, 0]
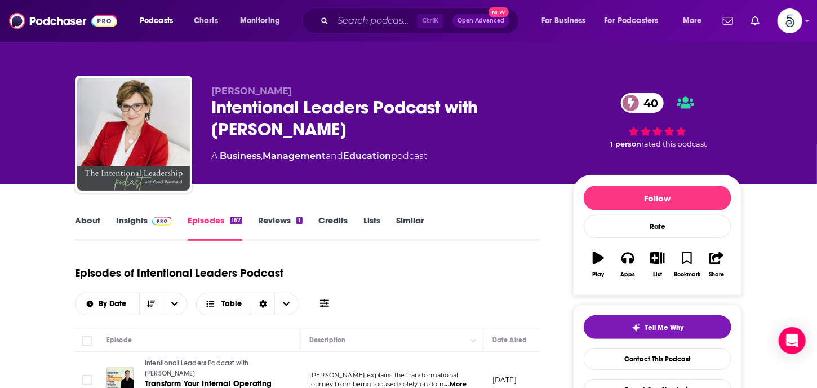
click at [133, 220] on link "Insights" at bounding box center [144, 228] width 56 height 26
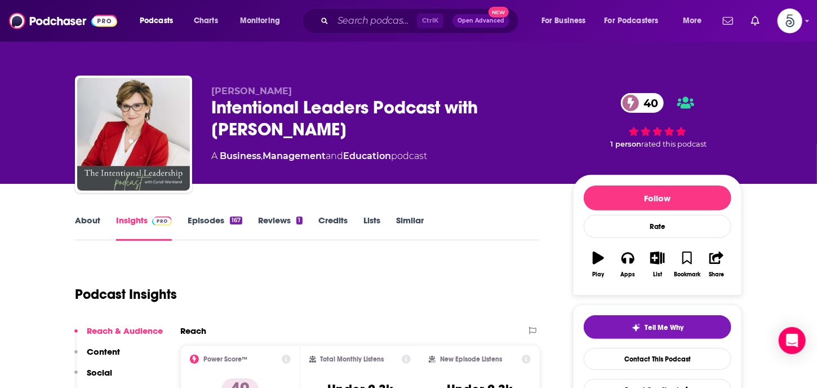
scroll to position [176, 0]
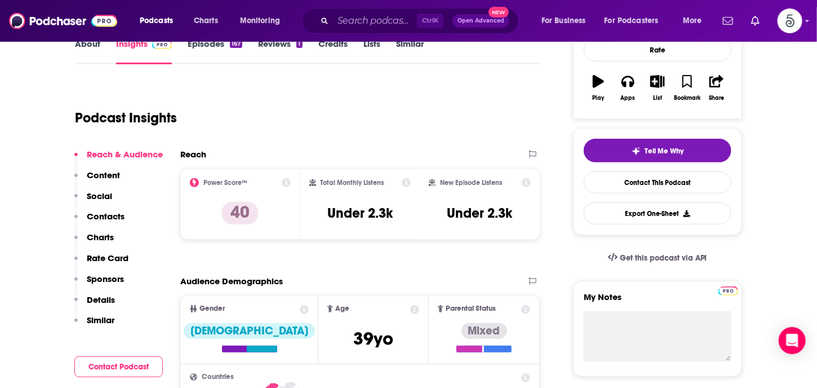
click at [98, 215] on p "Contacts" at bounding box center [106, 216] width 38 height 11
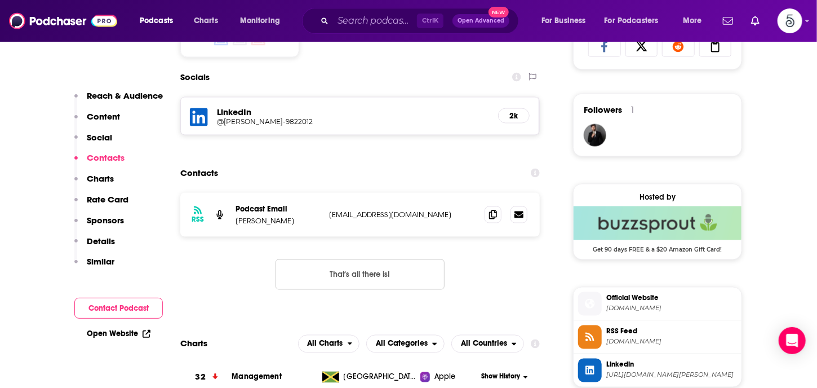
scroll to position [778, 0]
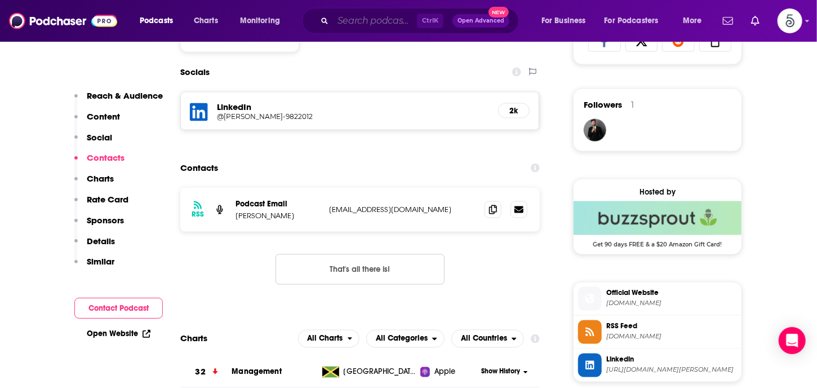
click at [363, 26] on input "Search podcasts, credits, & more..." at bounding box center [375, 21] width 84 height 18
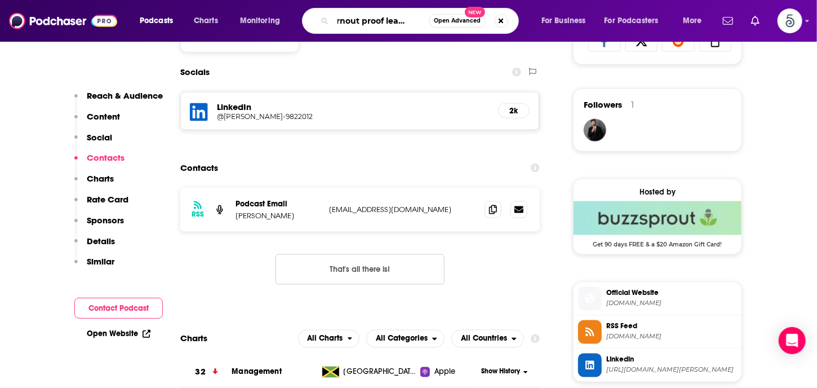
type input "Burnout proof leadership"
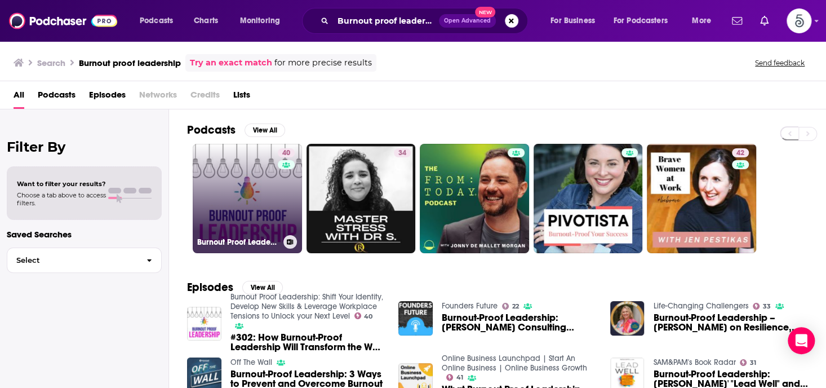
click at [243, 197] on link "40 Burnout Proof Leadership: Shift Your Identity, Develop New Skills & Leverage…" at bounding box center [247, 198] width 109 height 109
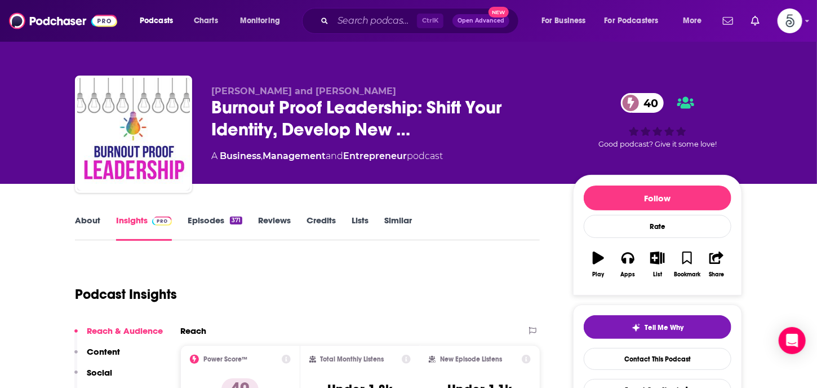
click at [211, 220] on link "Episodes 371" at bounding box center [215, 228] width 55 height 26
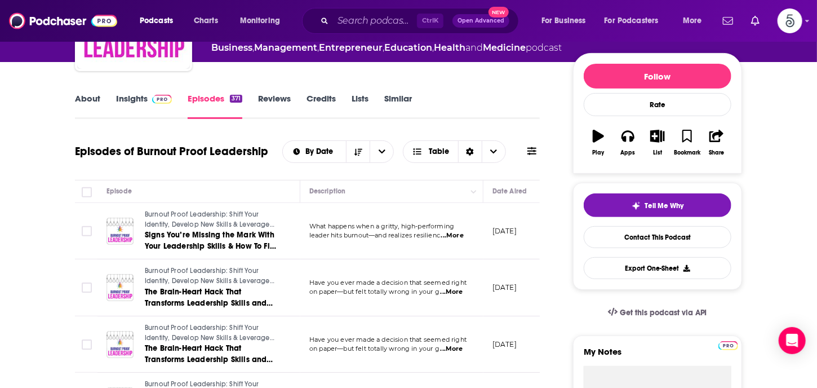
scroll to position [146, 0]
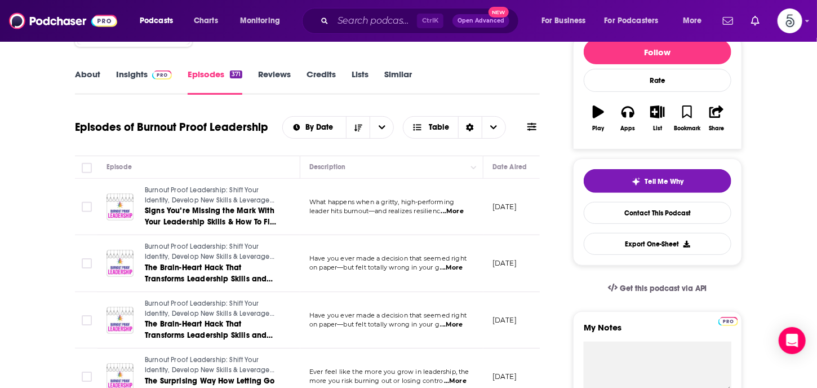
click at [457, 209] on span "...More" at bounding box center [452, 211] width 23 height 9
click at [450, 265] on span "...More" at bounding box center [452, 267] width 23 height 9
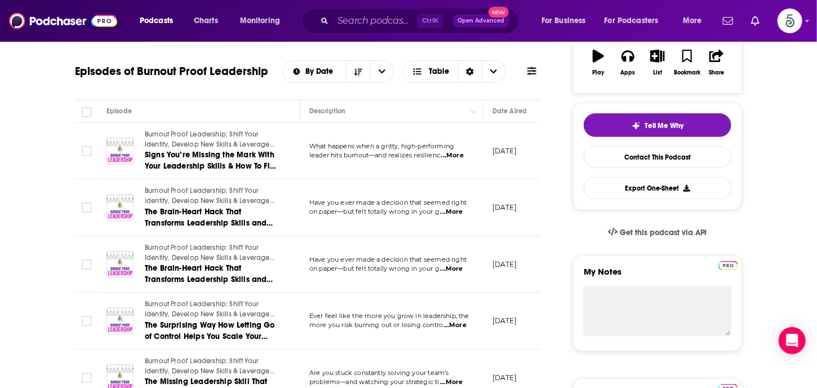
scroll to position [217, 0]
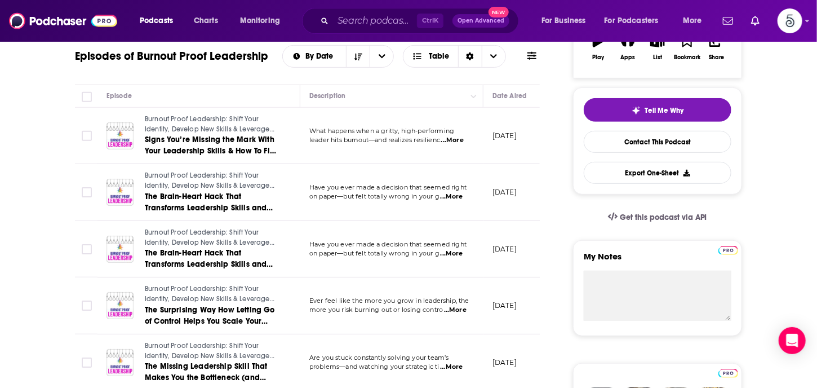
click at [460, 308] on span "...More" at bounding box center [455, 309] width 23 height 9
click at [457, 363] on span "...More" at bounding box center [451, 366] width 23 height 9
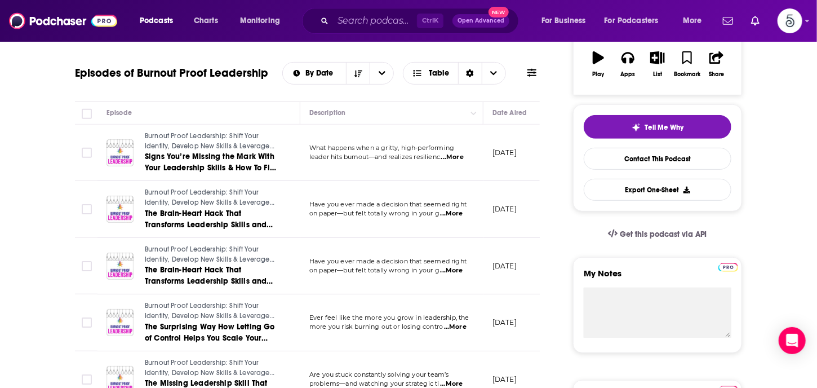
scroll to position [0, 0]
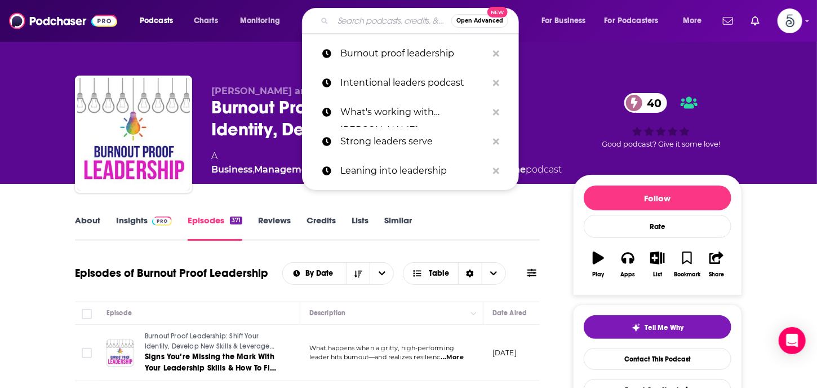
click at [365, 25] on input "Search podcasts, credits, & more..." at bounding box center [392, 21] width 118 height 18
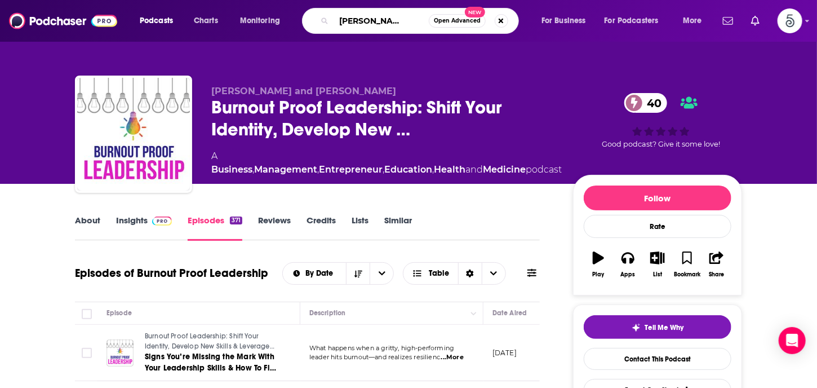
type input "The [PERSON_NAME] show"
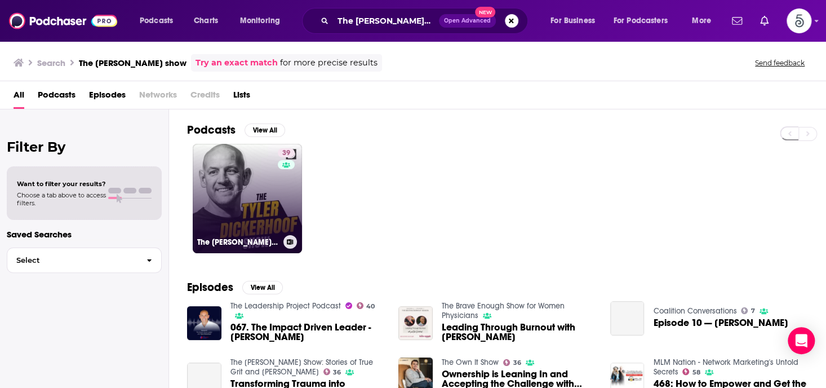
click at [243, 193] on link "39 The [PERSON_NAME] Show" at bounding box center [247, 198] width 109 height 109
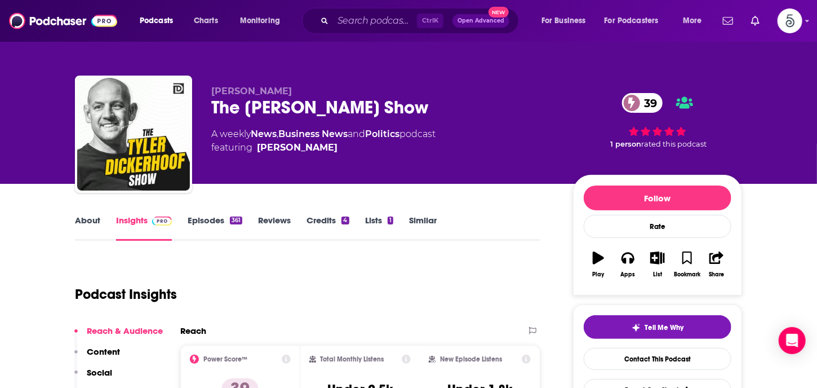
click at [205, 220] on link "Episodes 361" at bounding box center [215, 228] width 55 height 26
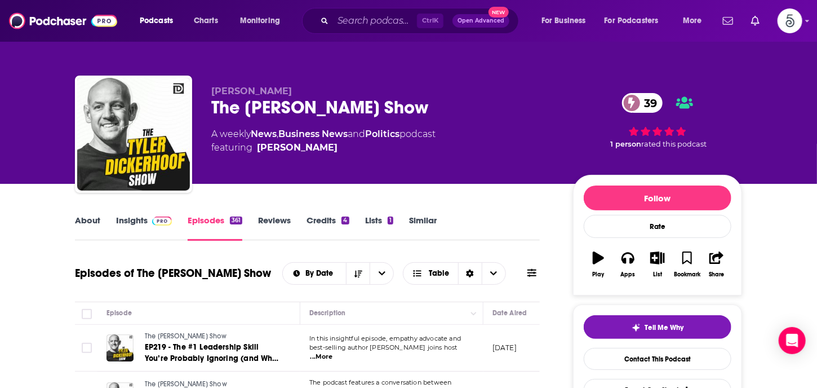
click at [131, 221] on link "Insights" at bounding box center [144, 228] width 56 height 26
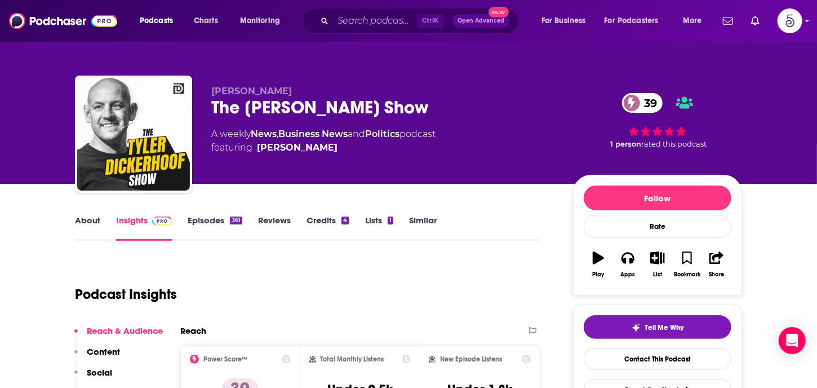
scroll to position [142, 0]
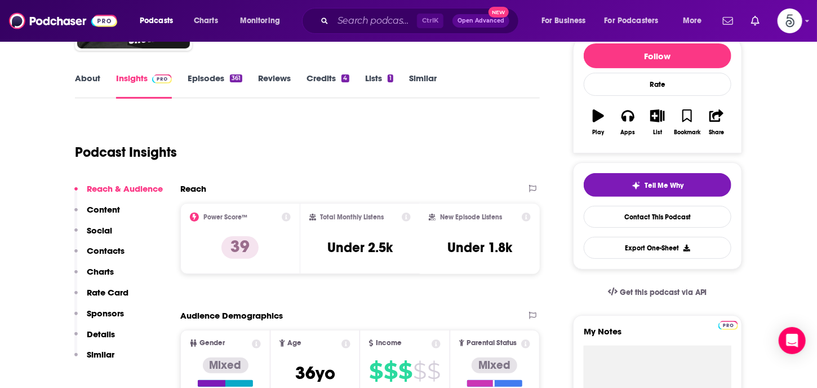
click at [93, 246] on p "Contacts" at bounding box center [106, 250] width 38 height 11
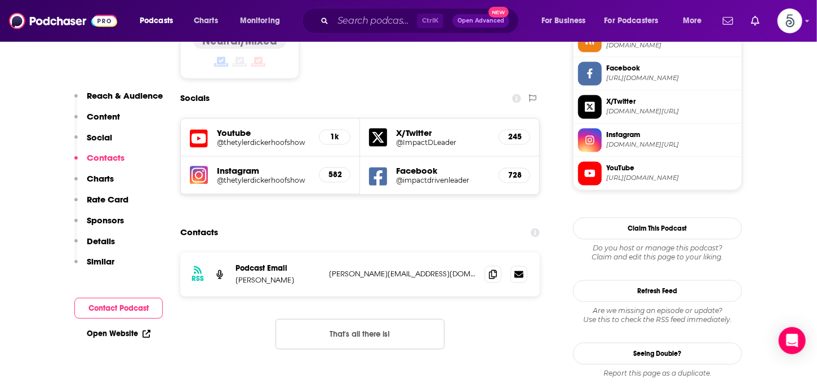
scroll to position [967, 0]
